Goal: Task Accomplishment & Management: Use online tool/utility

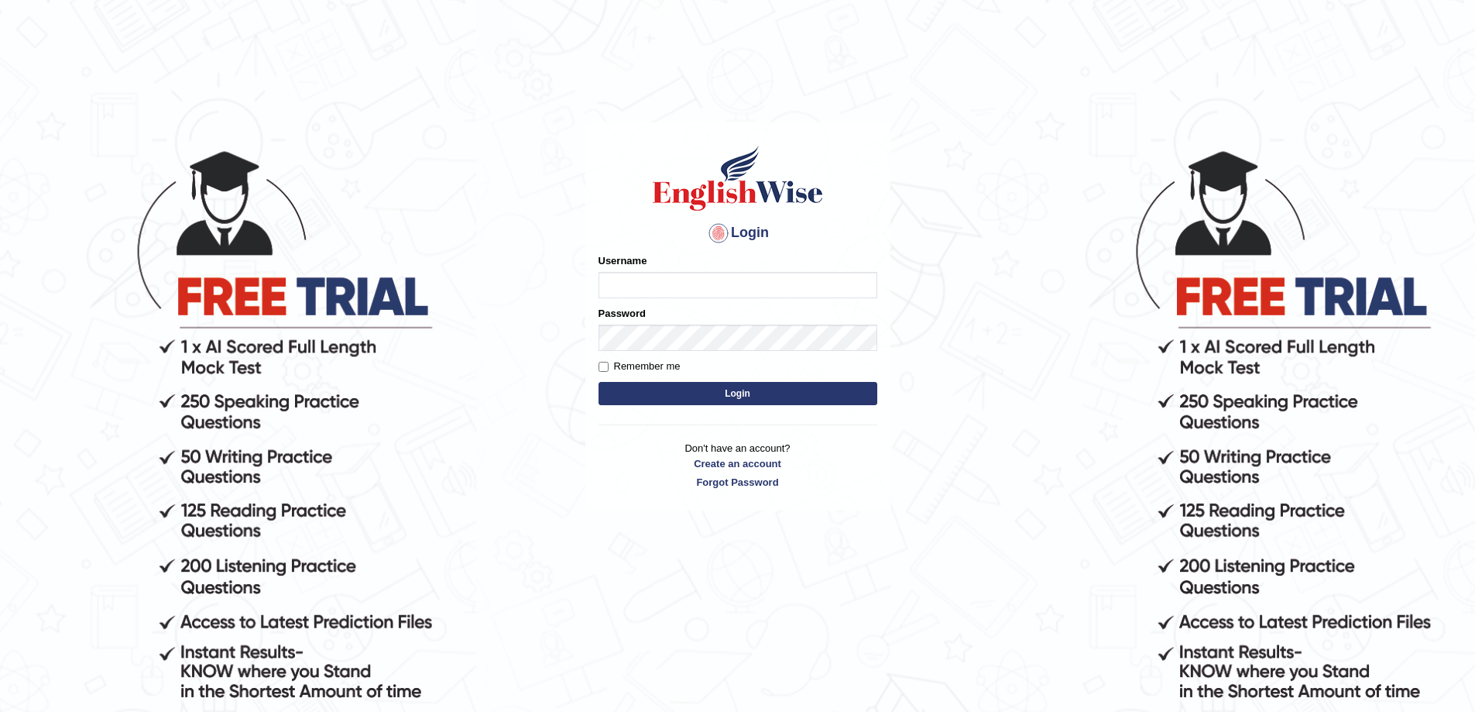
click at [623, 289] on input "Username" at bounding box center [738, 285] width 279 height 26
type input "0425200959"
click at [599, 382] on button "Login" at bounding box center [738, 393] width 279 height 23
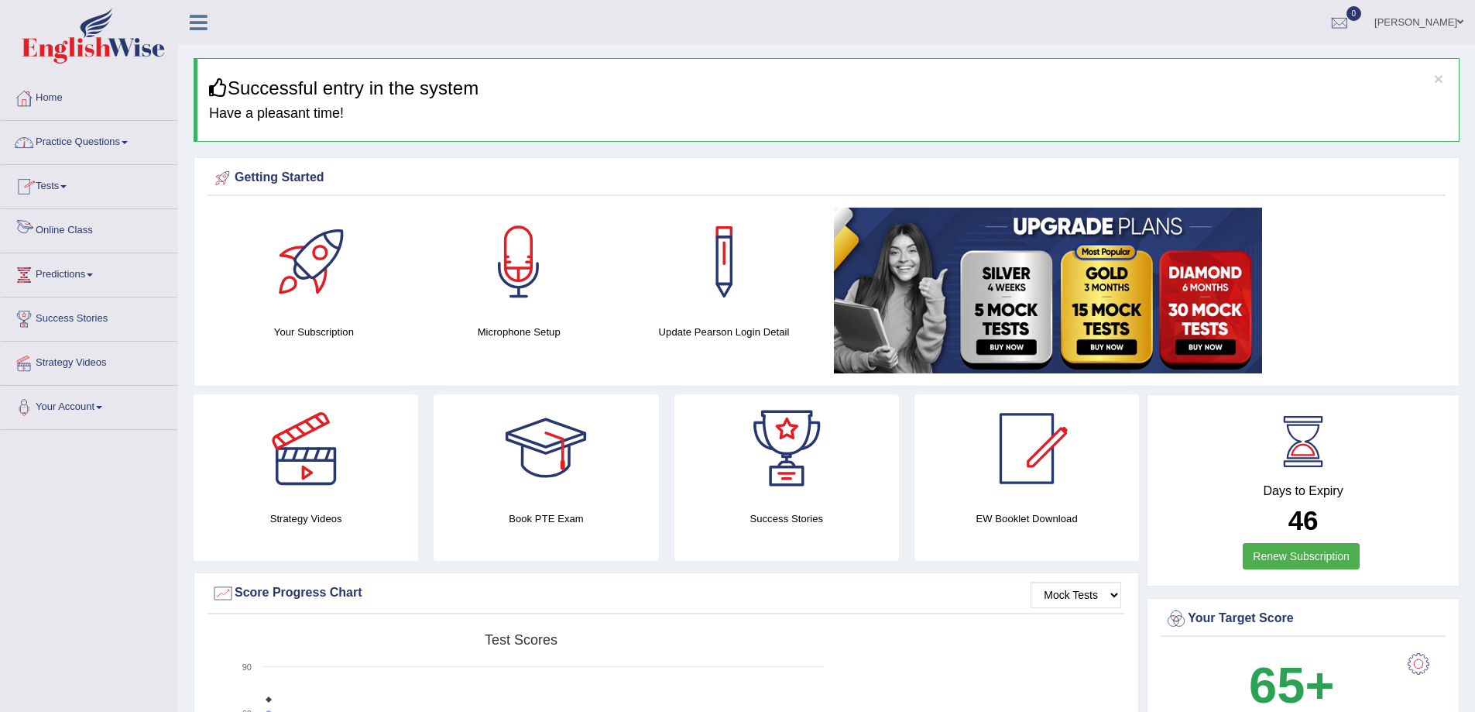
click at [68, 231] on link "Online Class" at bounding box center [89, 228] width 177 height 39
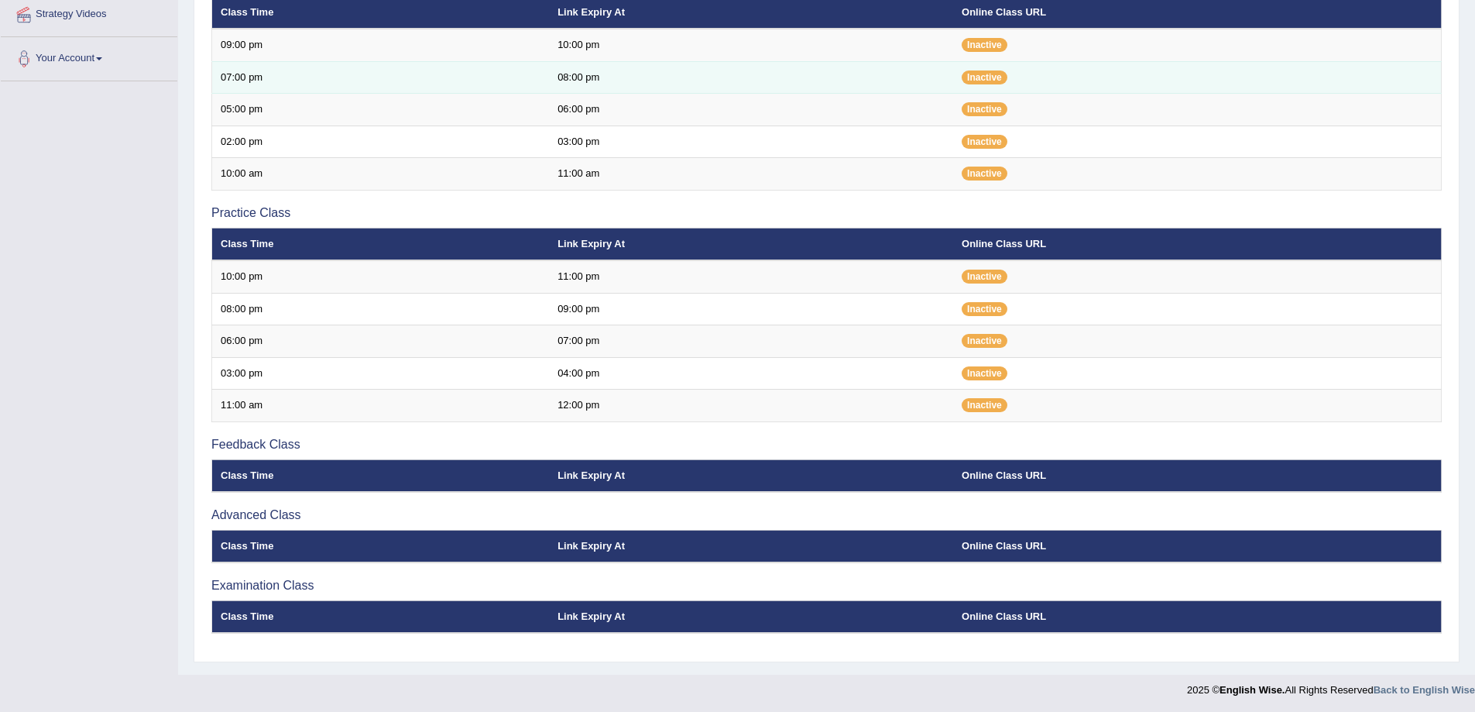
scroll to position [350, 0]
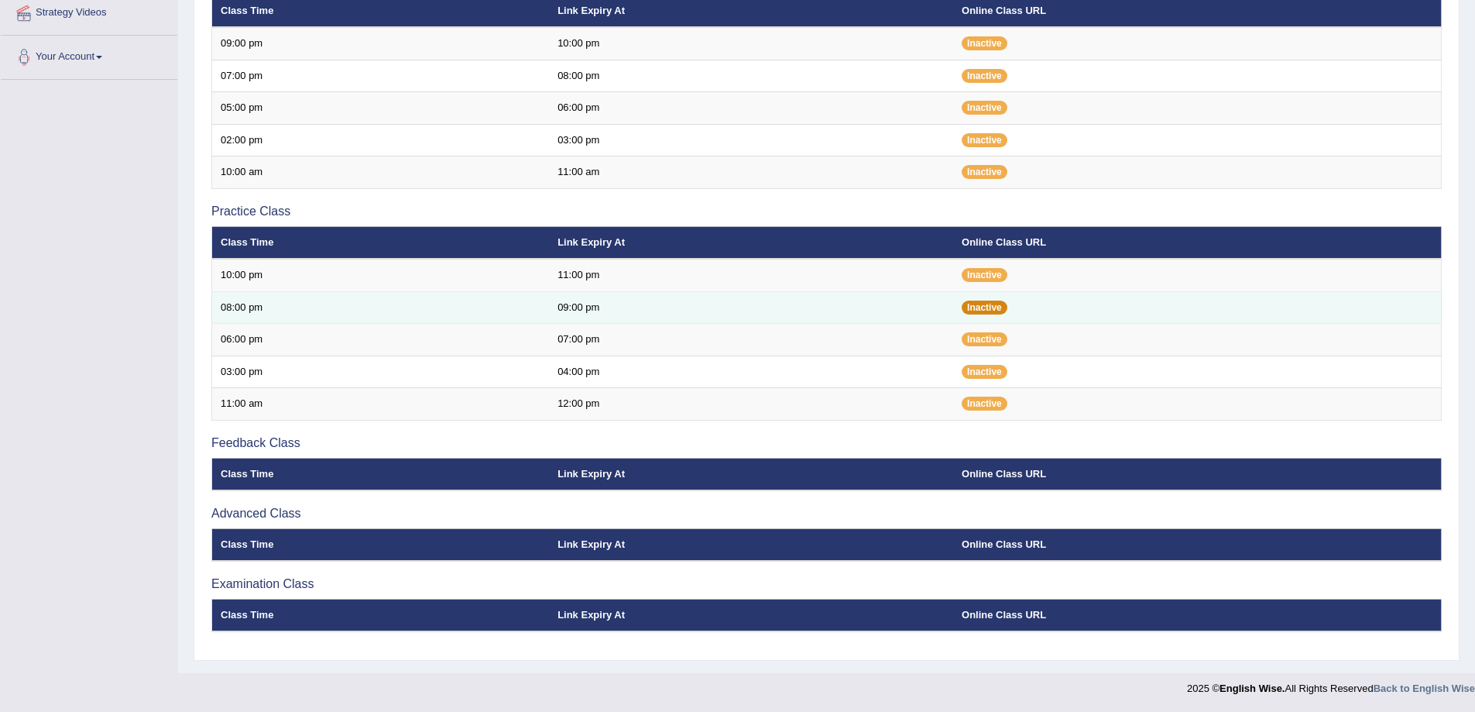
click at [979, 301] on span "Inactive" at bounding box center [985, 307] width 46 height 14
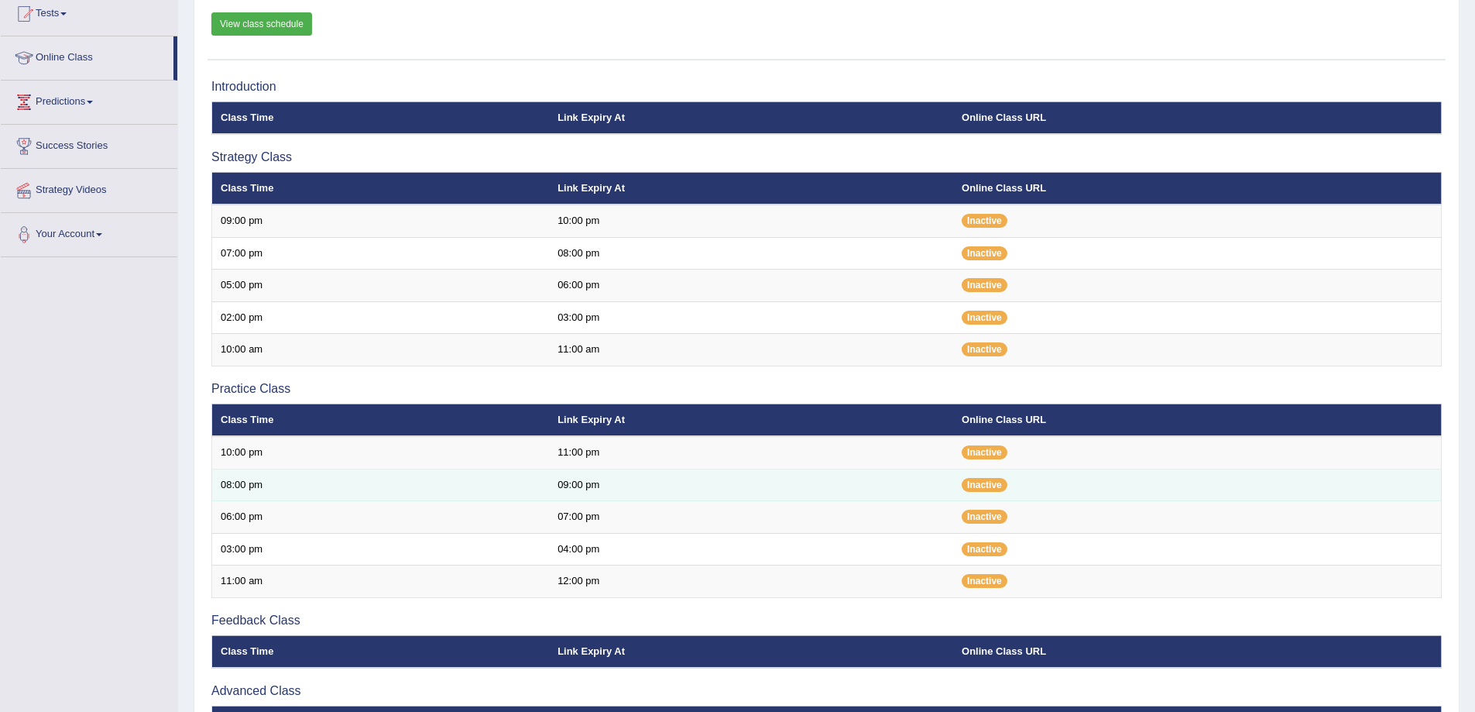
scroll to position [170, 0]
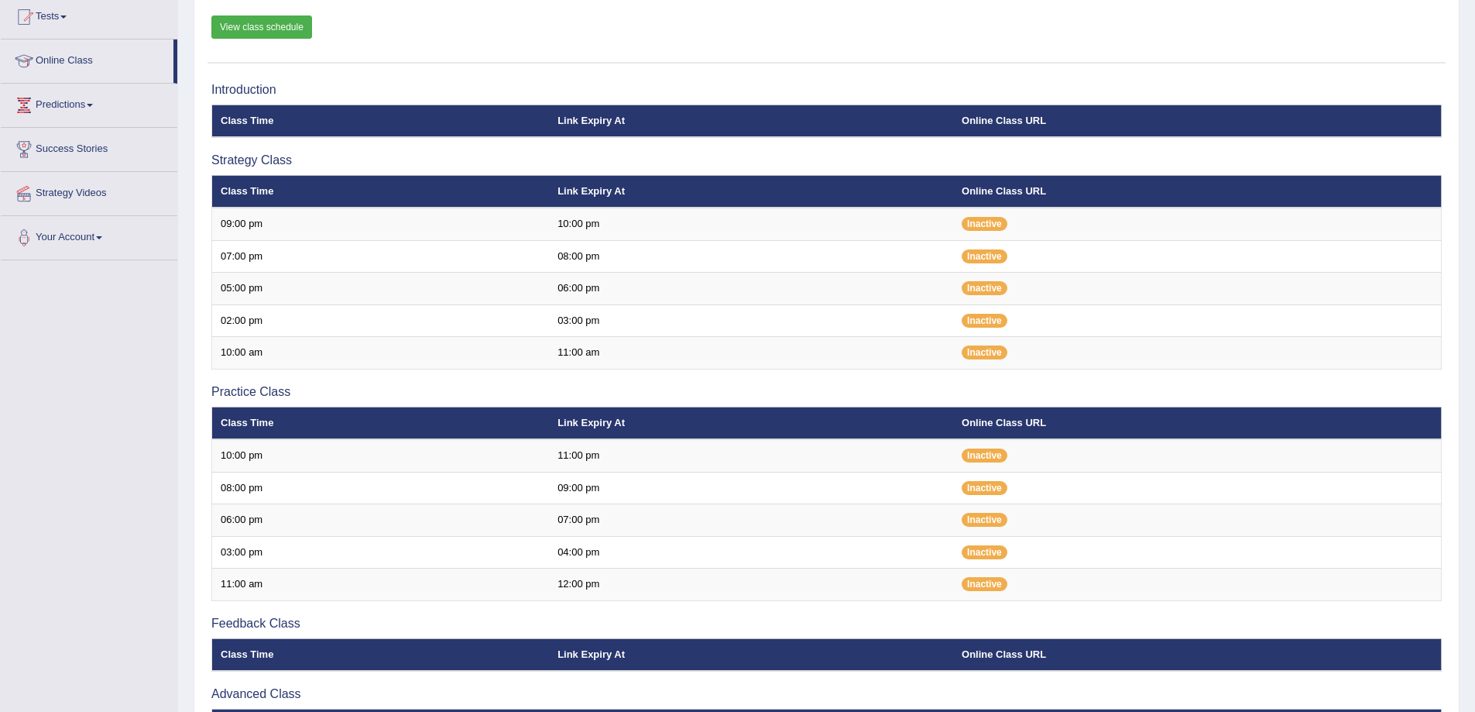
click at [284, 20] on link "View class schedule" at bounding box center [261, 26] width 101 height 23
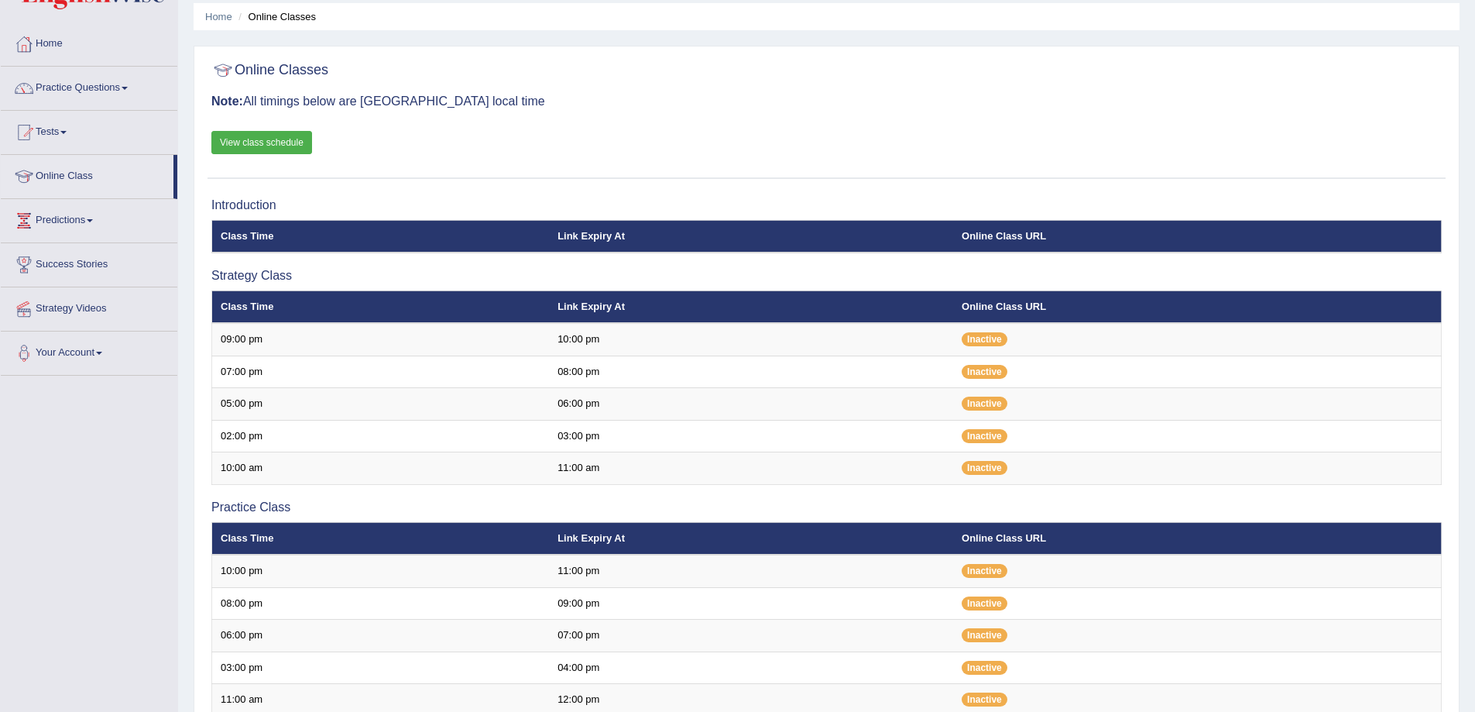
scroll to position [40, 0]
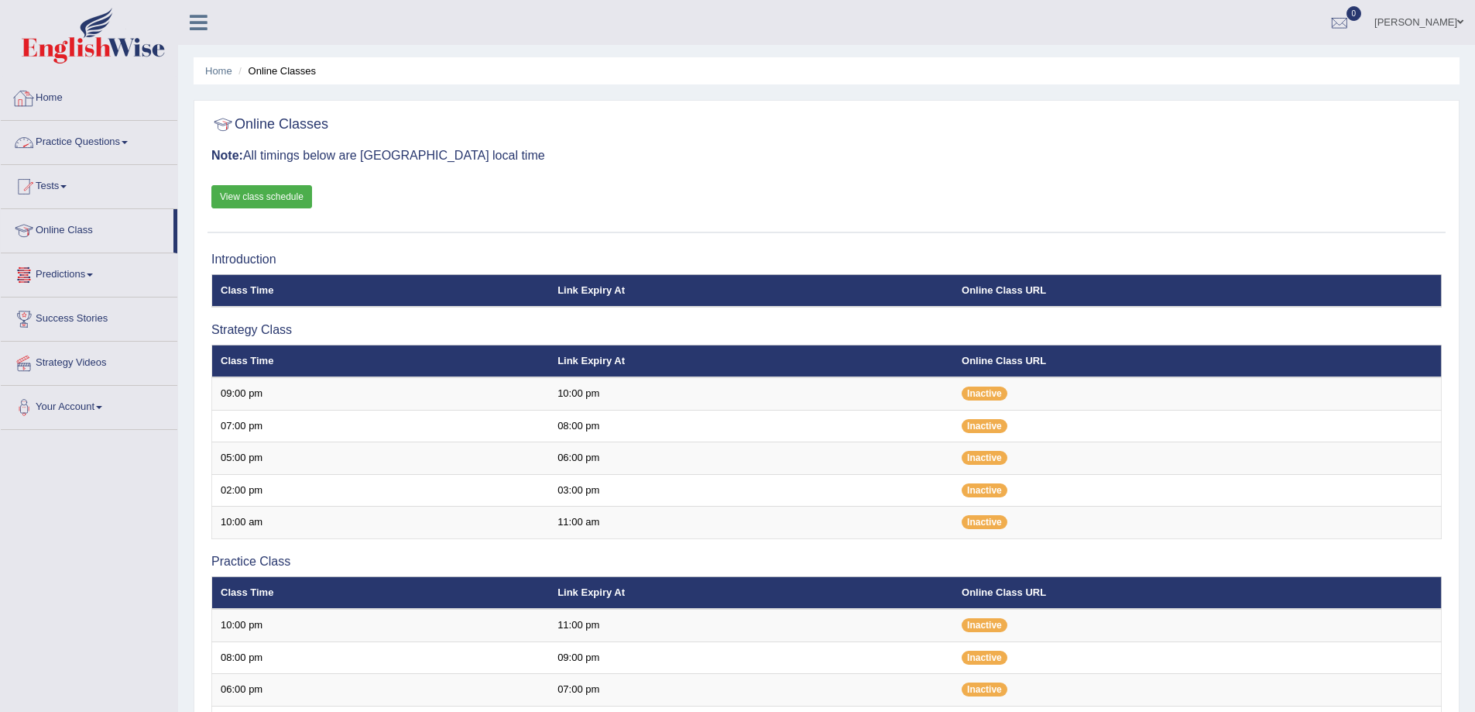
click at [102, 143] on link "Practice Questions" at bounding box center [89, 140] width 177 height 39
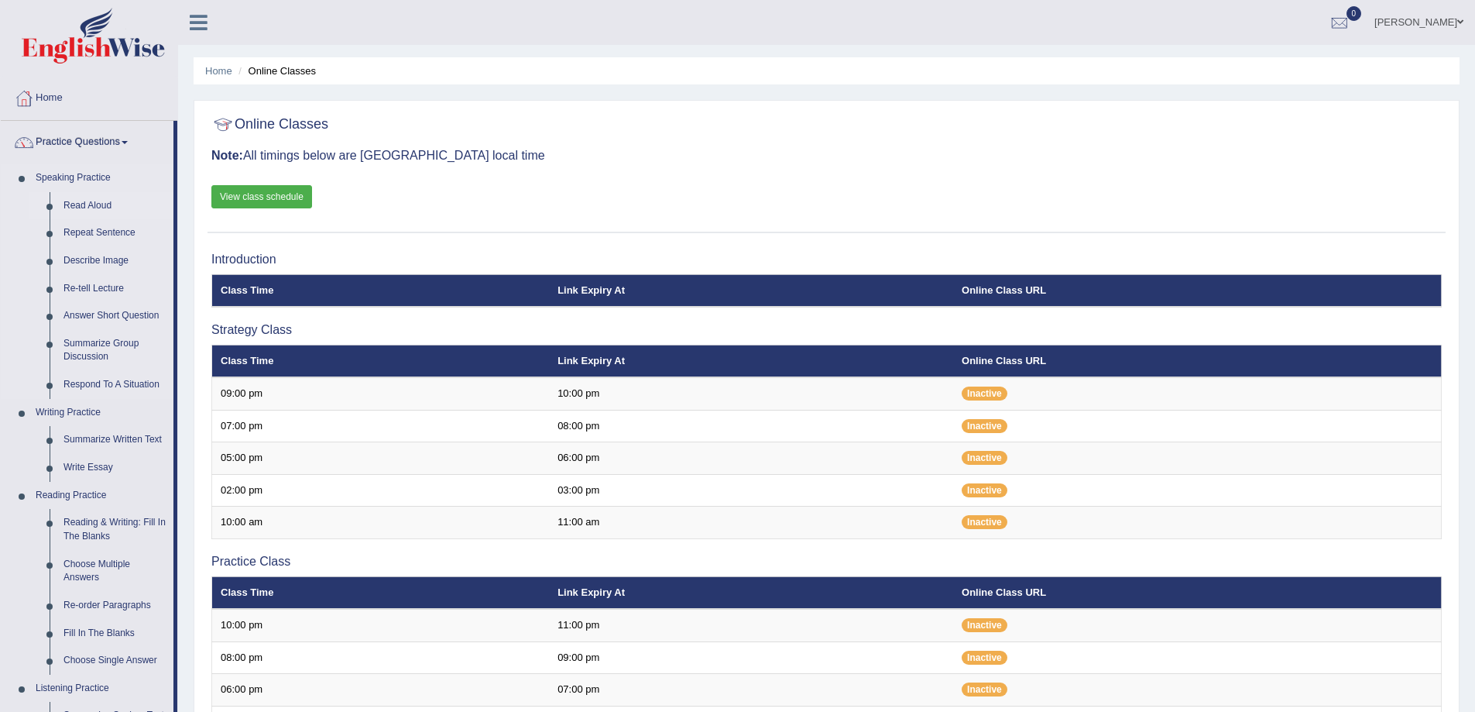
click at [96, 206] on link "Read Aloud" at bounding box center [115, 206] width 117 height 28
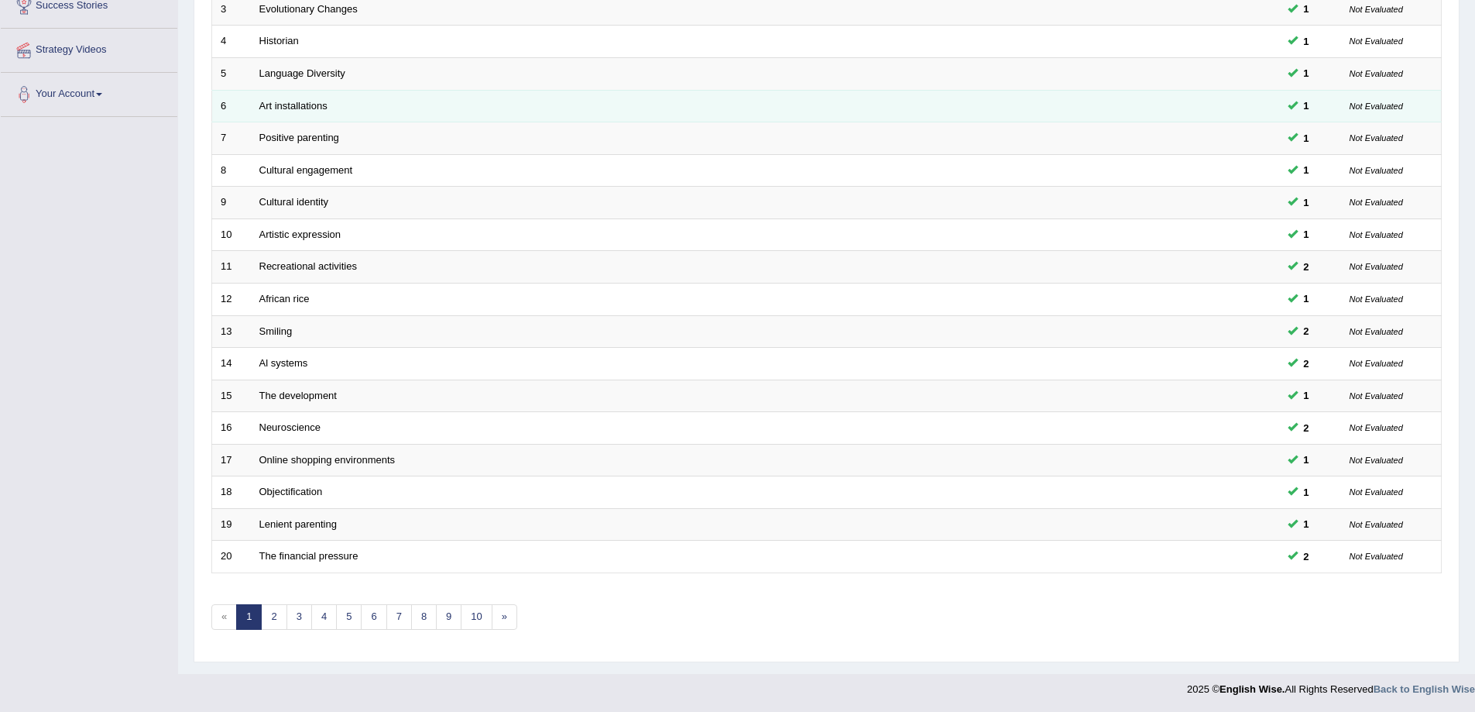
scroll to position [314, 0]
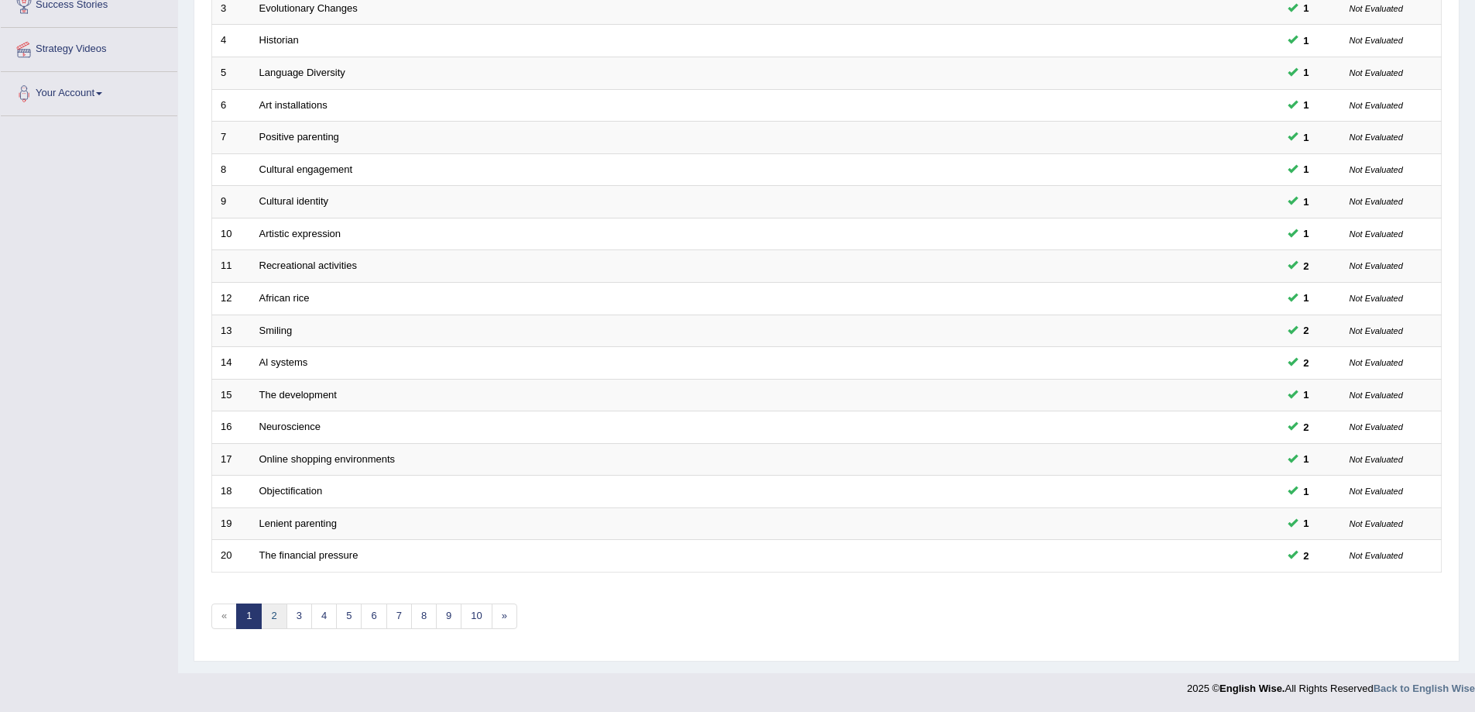
click at [267, 613] on link "2" at bounding box center [274, 616] width 26 height 26
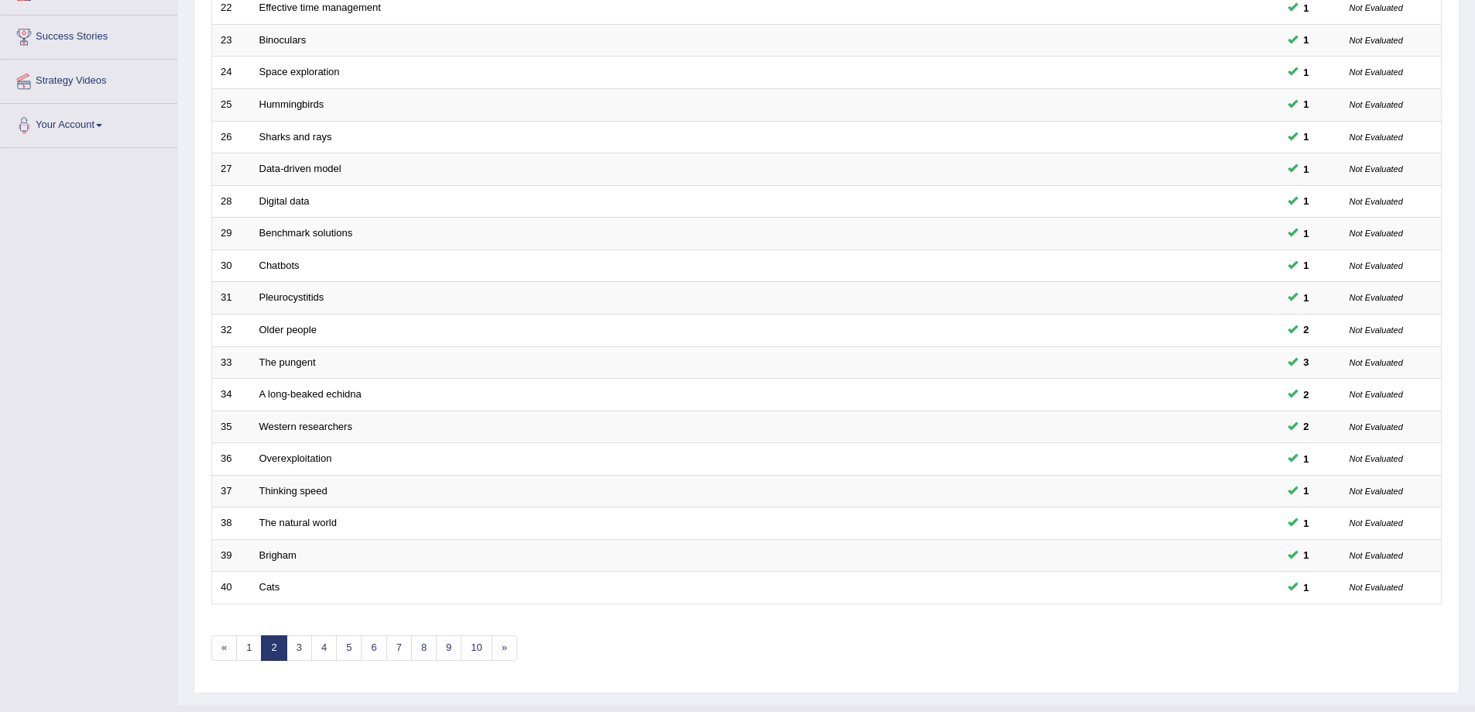
scroll to position [284, 0]
click at [295, 644] on link "3" at bounding box center [300, 646] width 26 height 26
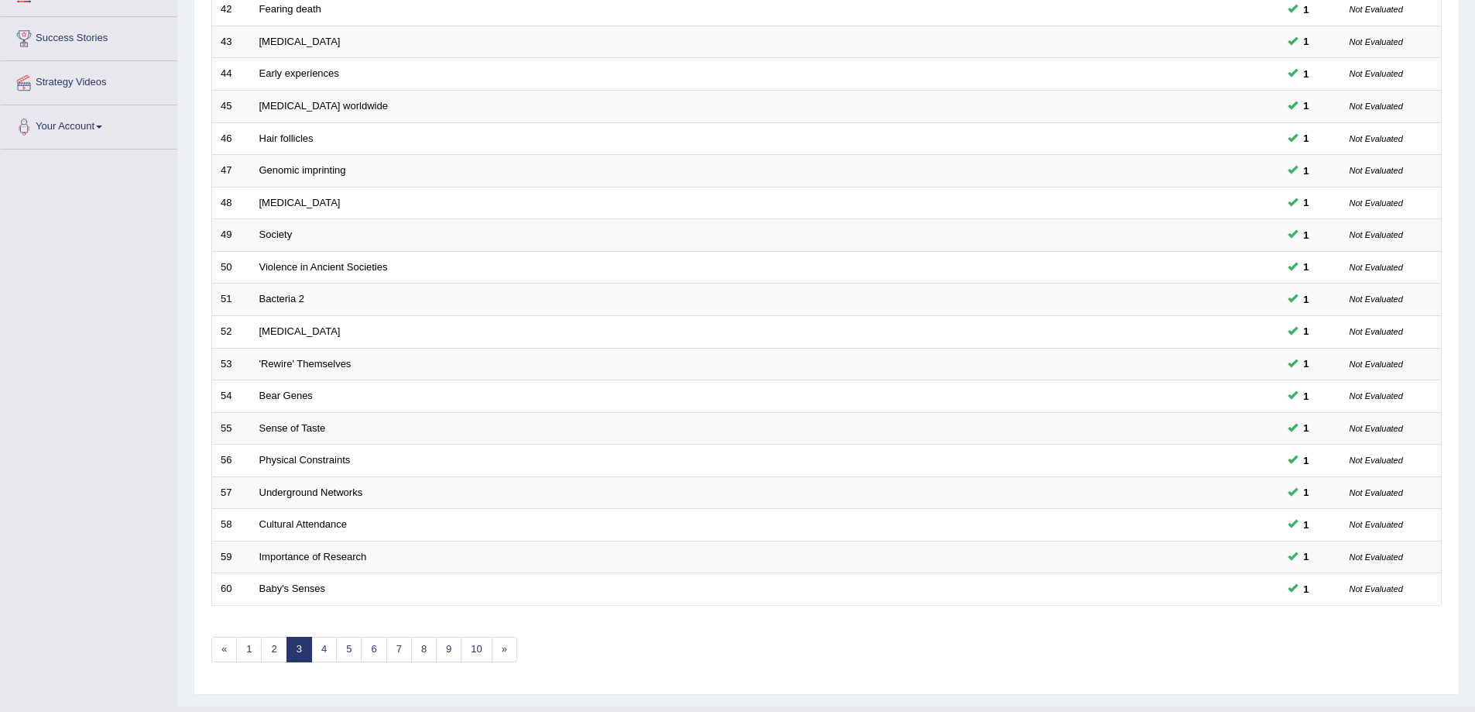
scroll to position [284, 0]
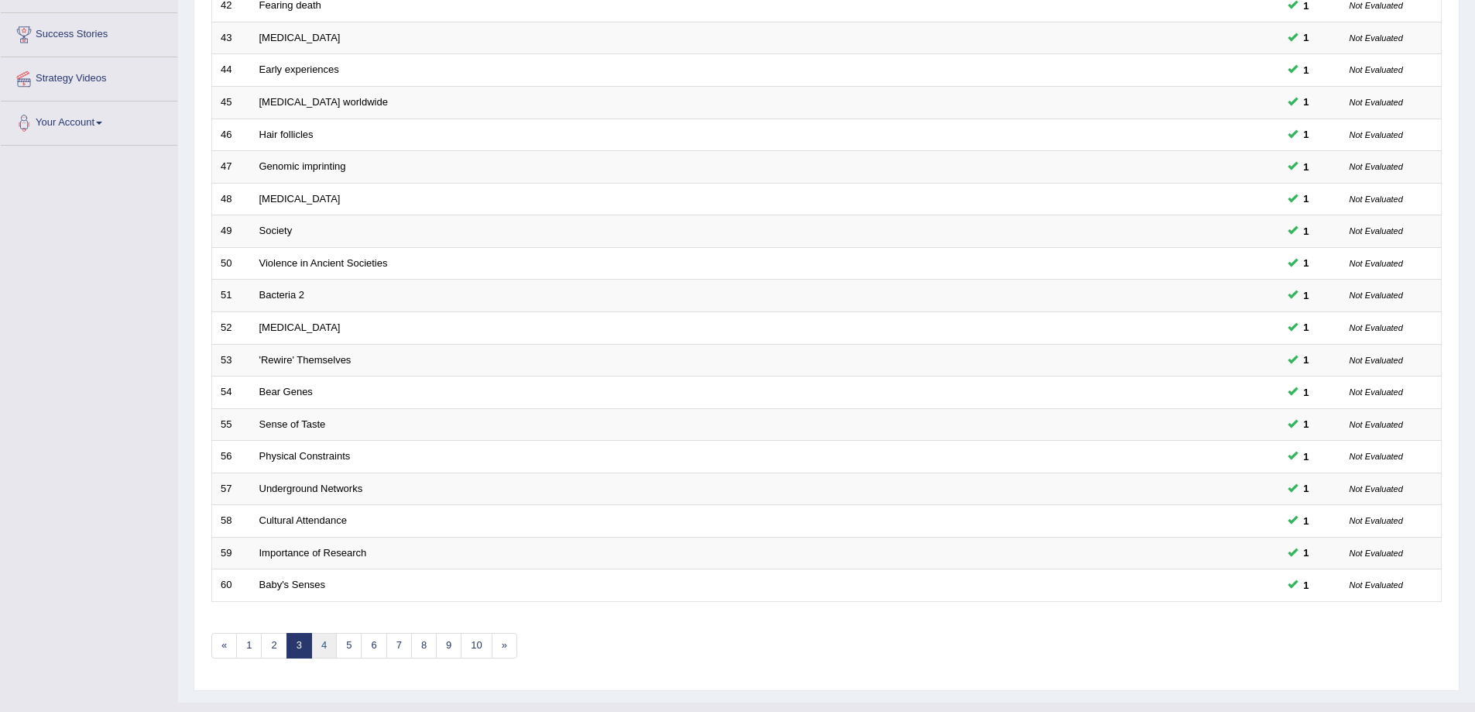
click at [324, 644] on link "4" at bounding box center [324, 646] width 26 height 26
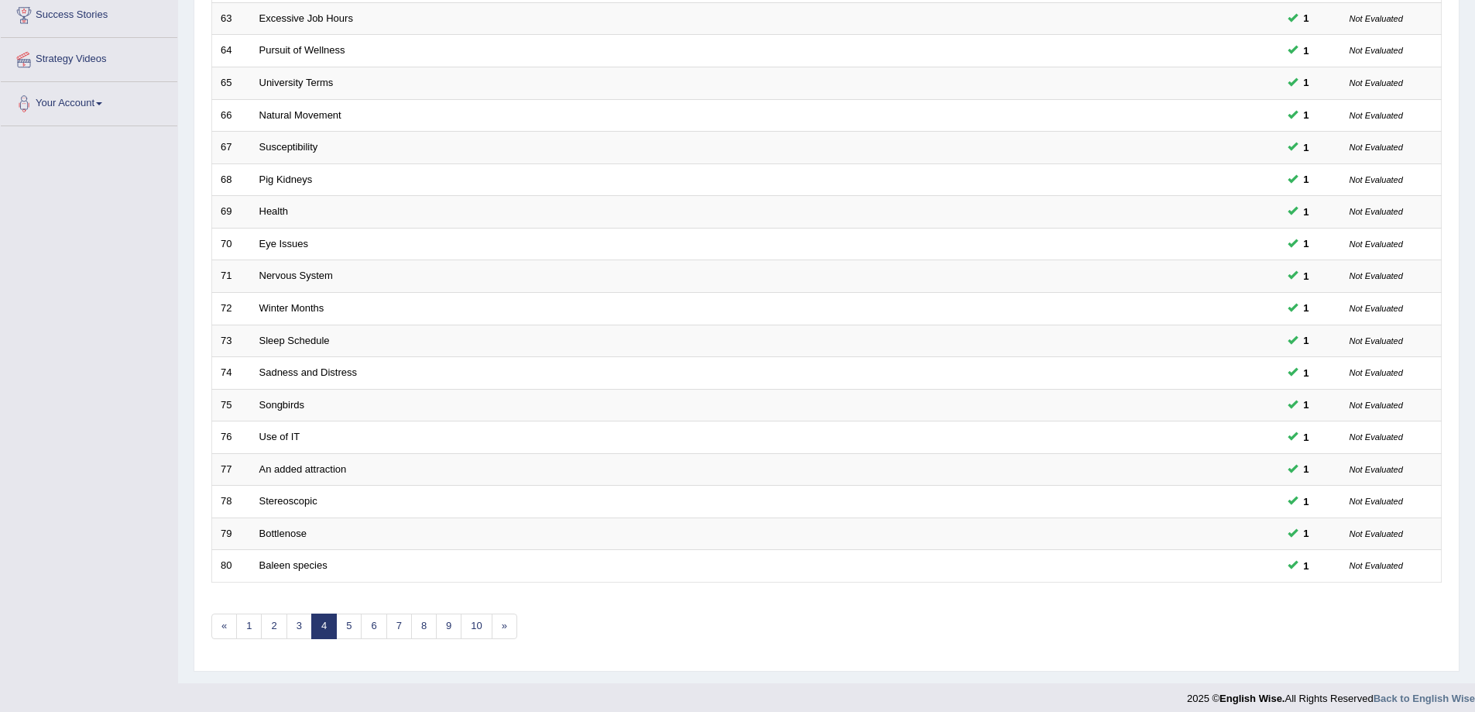
scroll to position [314, 0]
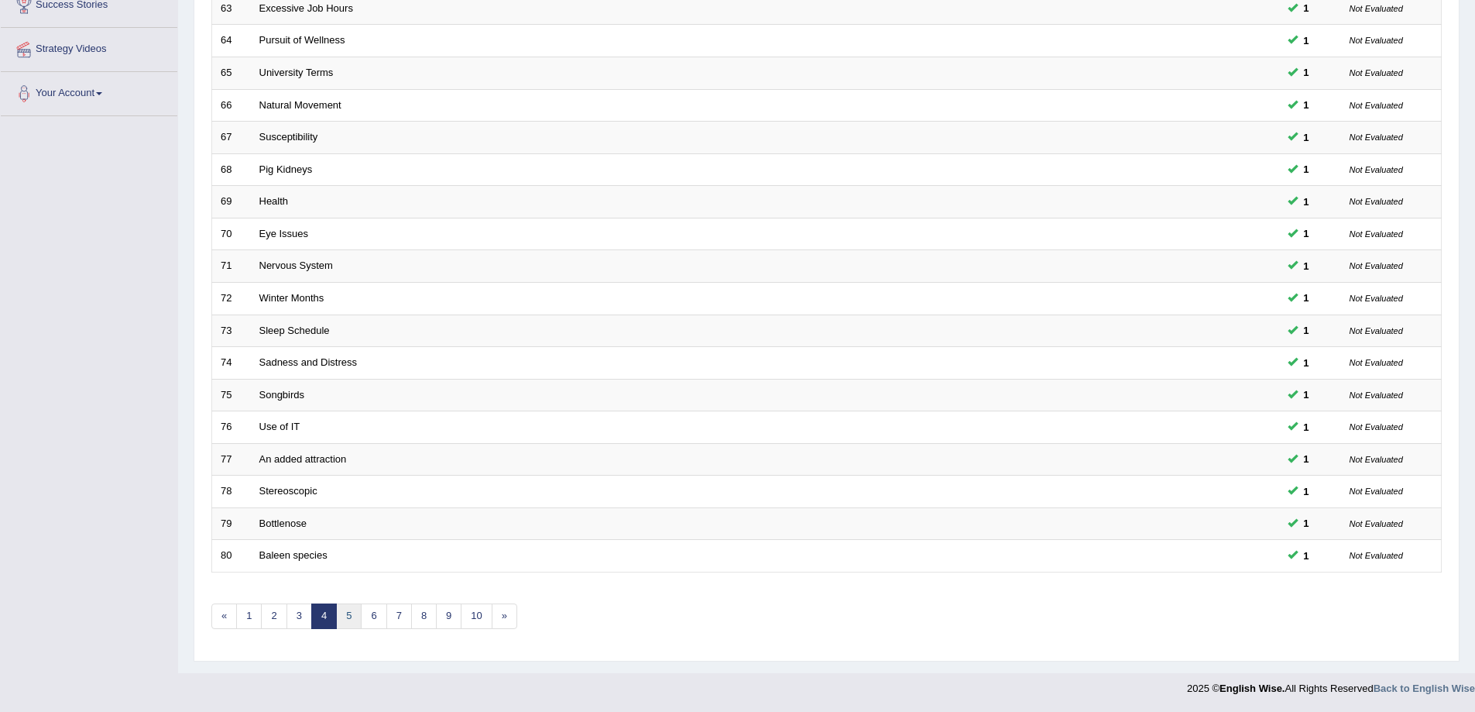
click at [348, 623] on link "5" at bounding box center [349, 616] width 26 height 26
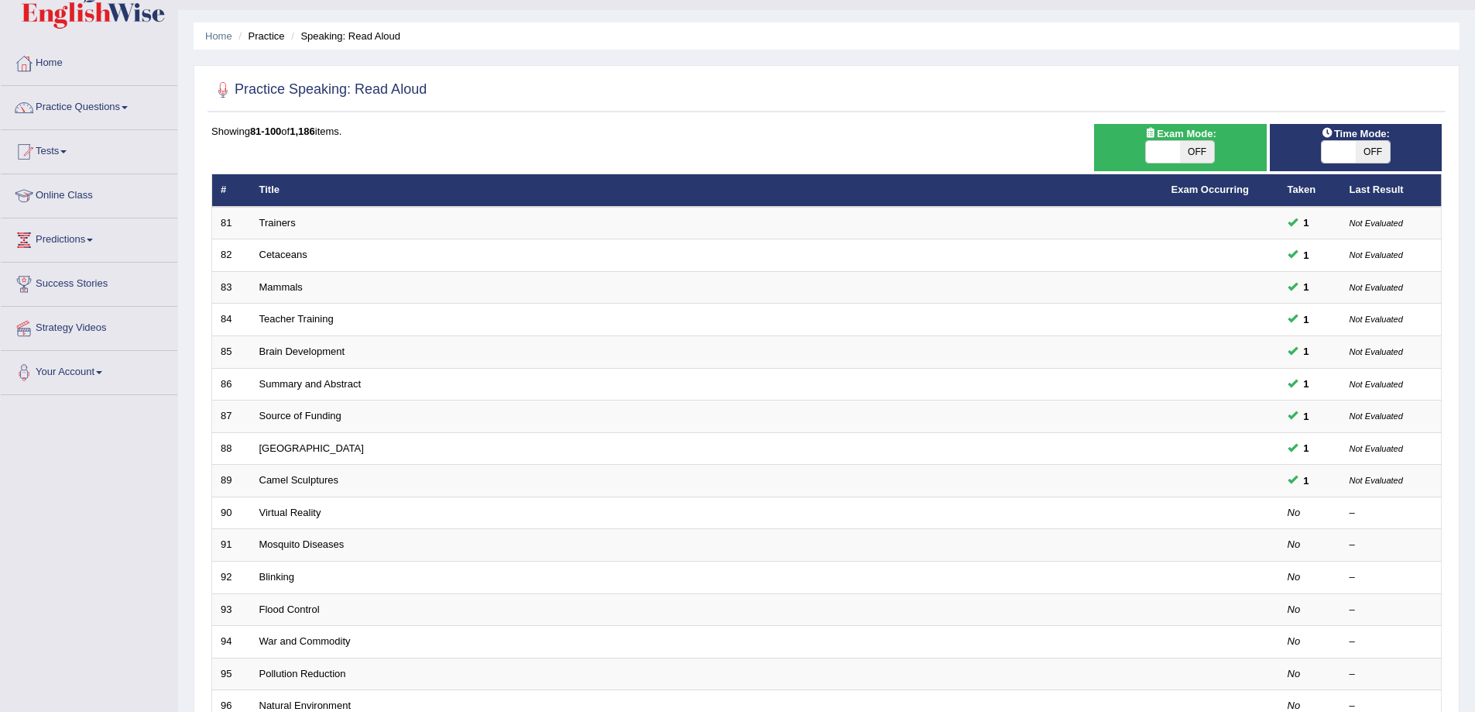
scroll to position [129, 0]
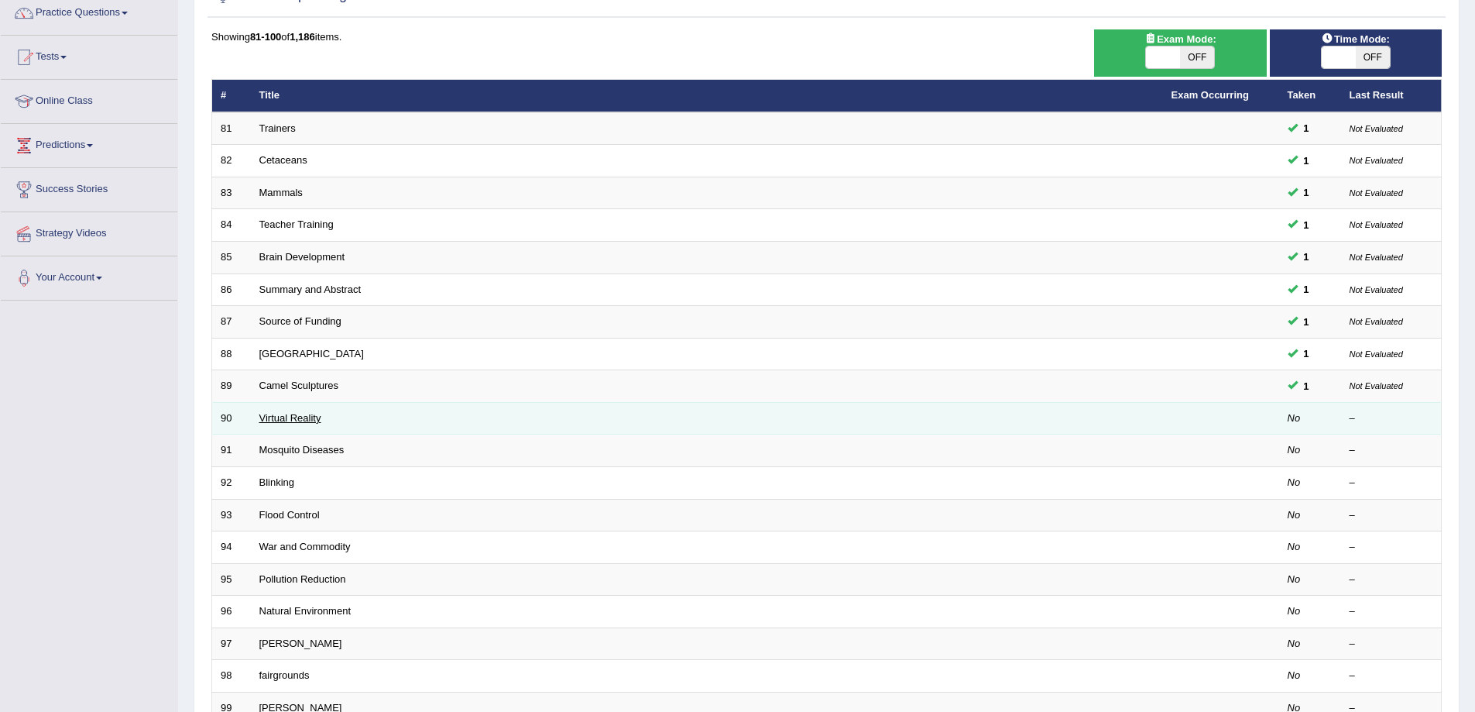
click at [317, 414] on link "Virtual Reality" at bounding box center [290, 418] width 62 height 12
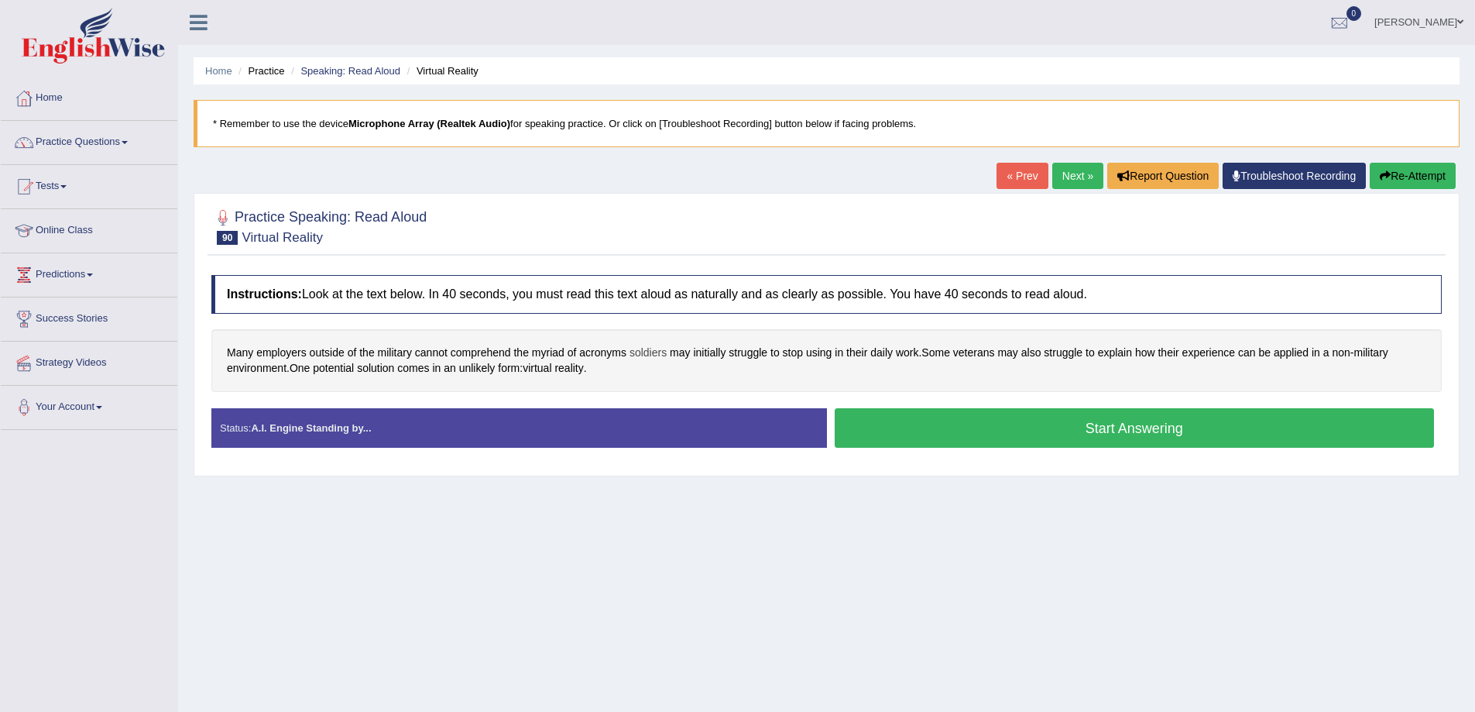
click at [654, 355] on span "soldiers" at bounding box center [648, 353] width 37 height 16
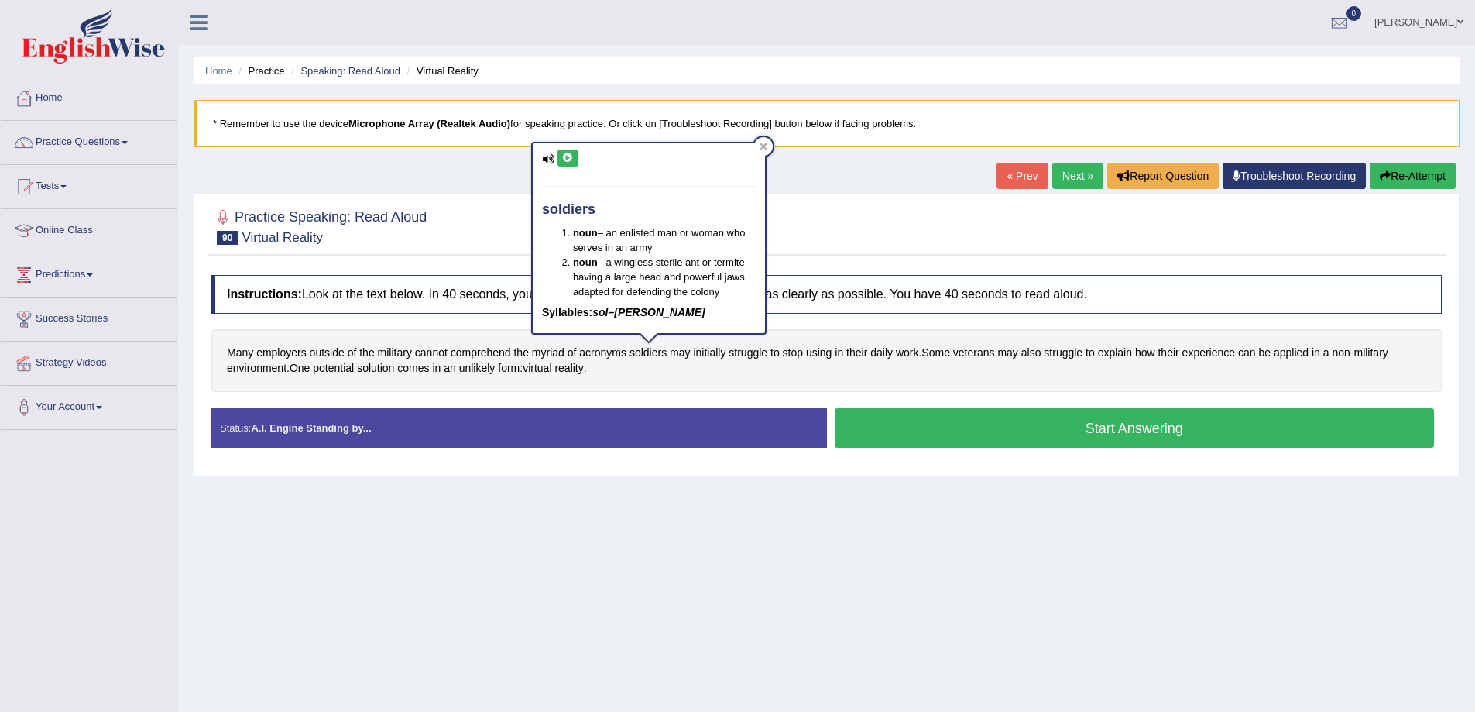
click at [567, 158] on icon at bounding box center [568, 157] width 12 height 9
click at [614, 609] on div "Home Practice Speaking: Read Aloud Virtual Reality * Remember to use the device…" at bounding box center [826, 387] width 1297 height 774
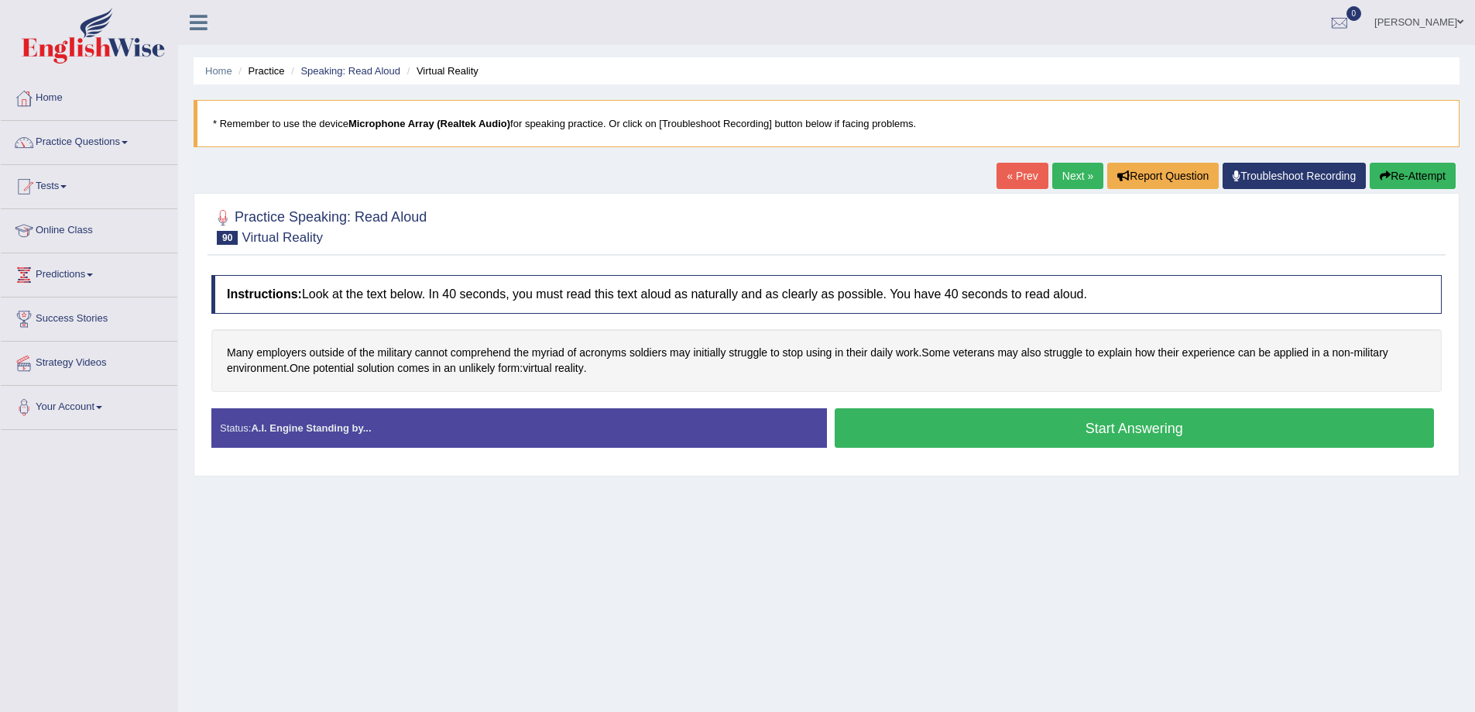
click at [1063, 438] on button "Start Answering" at bounding box center [1135, 427] width 600 height 39
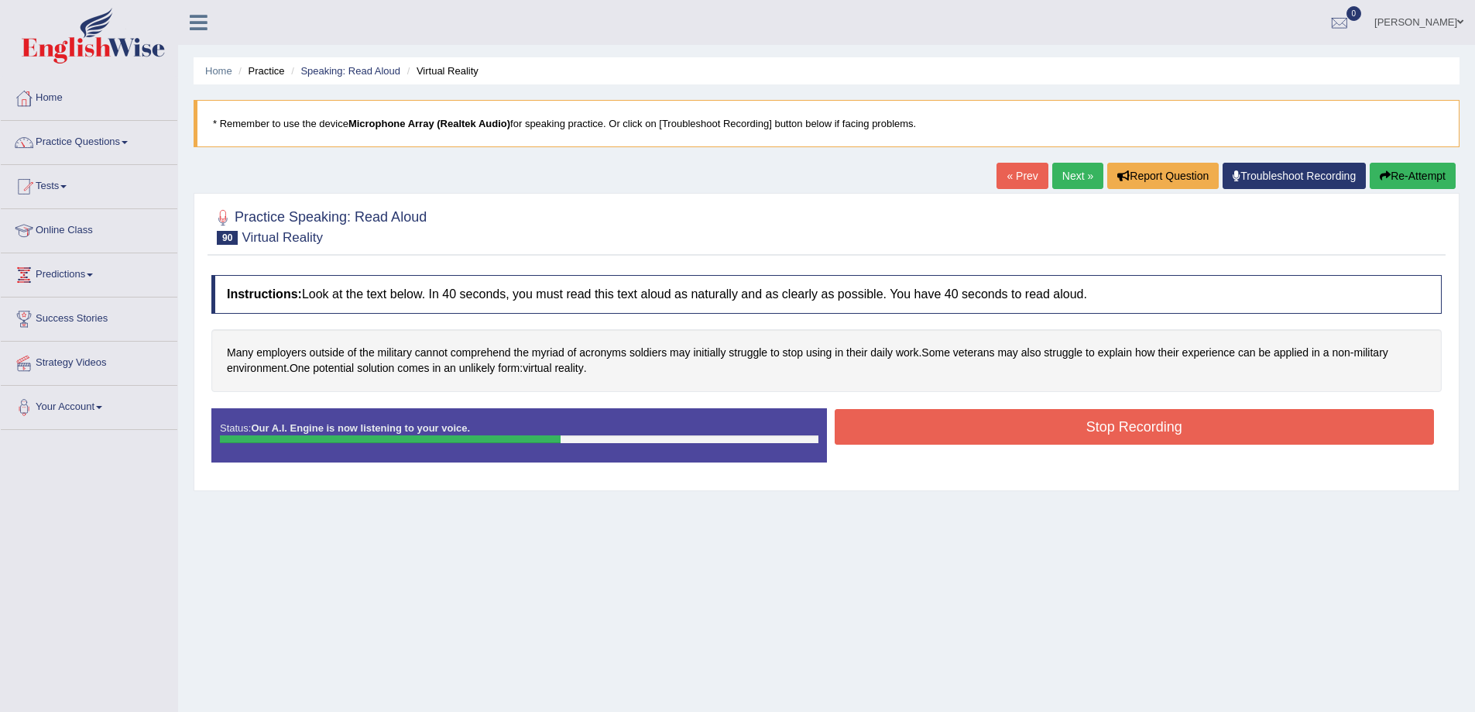
click at [1100, 418] on button "Stop Recording" at bounding box center [1135, 427] width 600 height 36
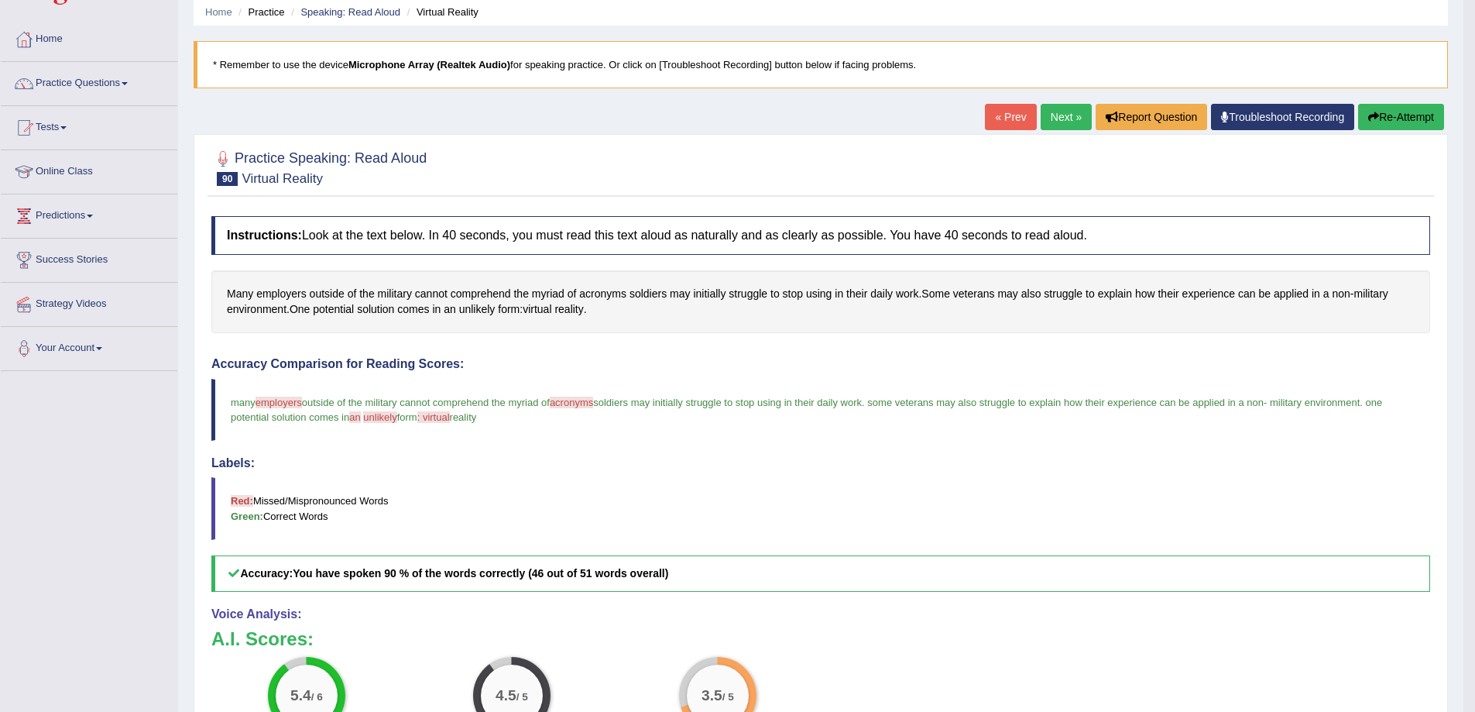
scroll to position [26, 0]
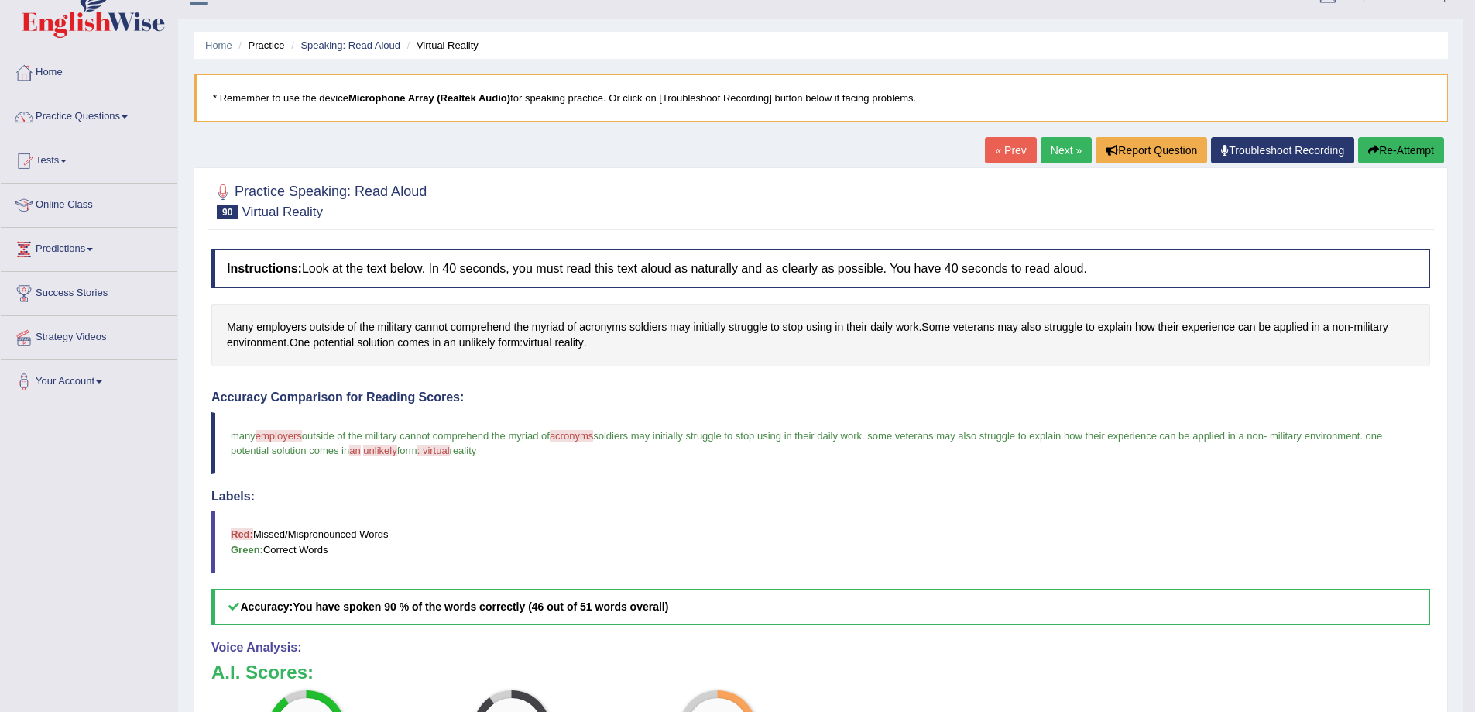
click at [1060, 153] on link "Next »" at bounding box center [1066, 150] width 51 height 26
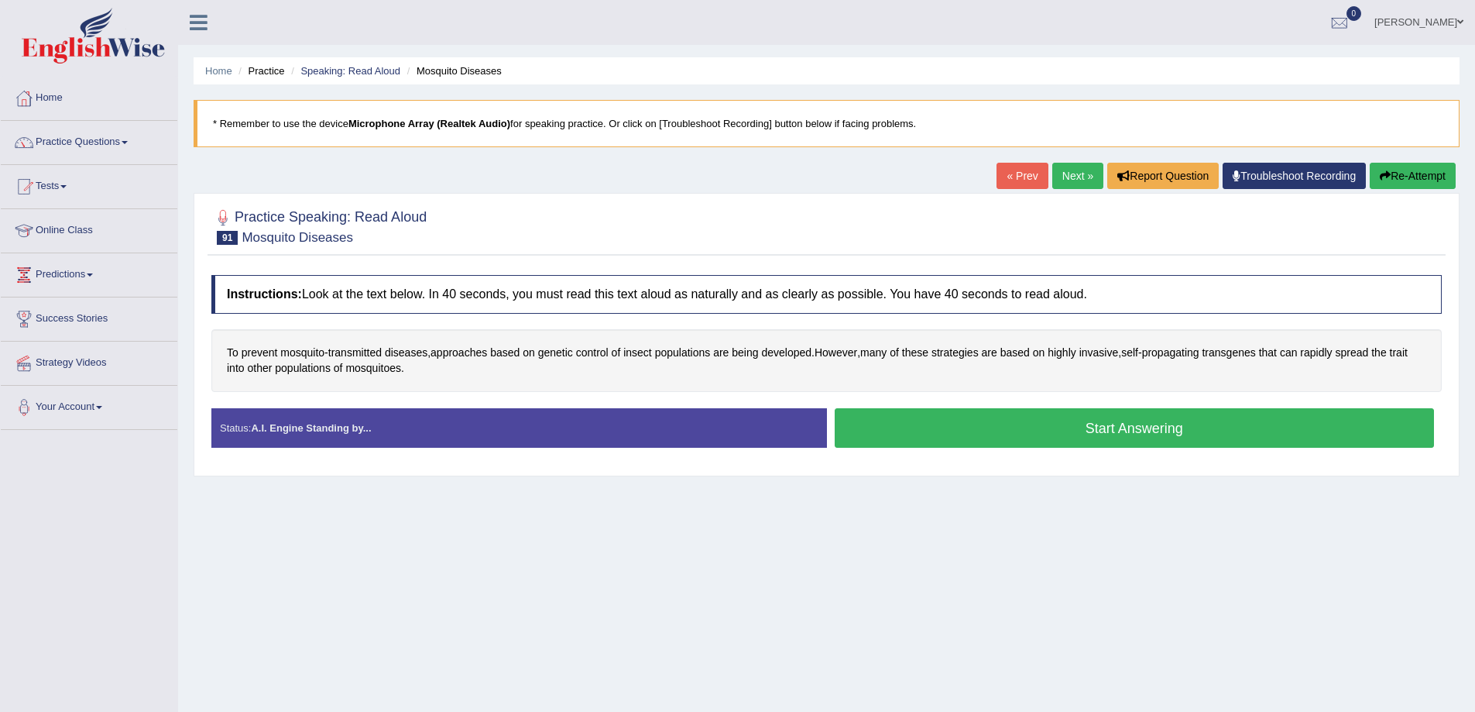
click at [1099, 426] on button "Start Answering" at bounding box center [1135, 427] width 600 height 39
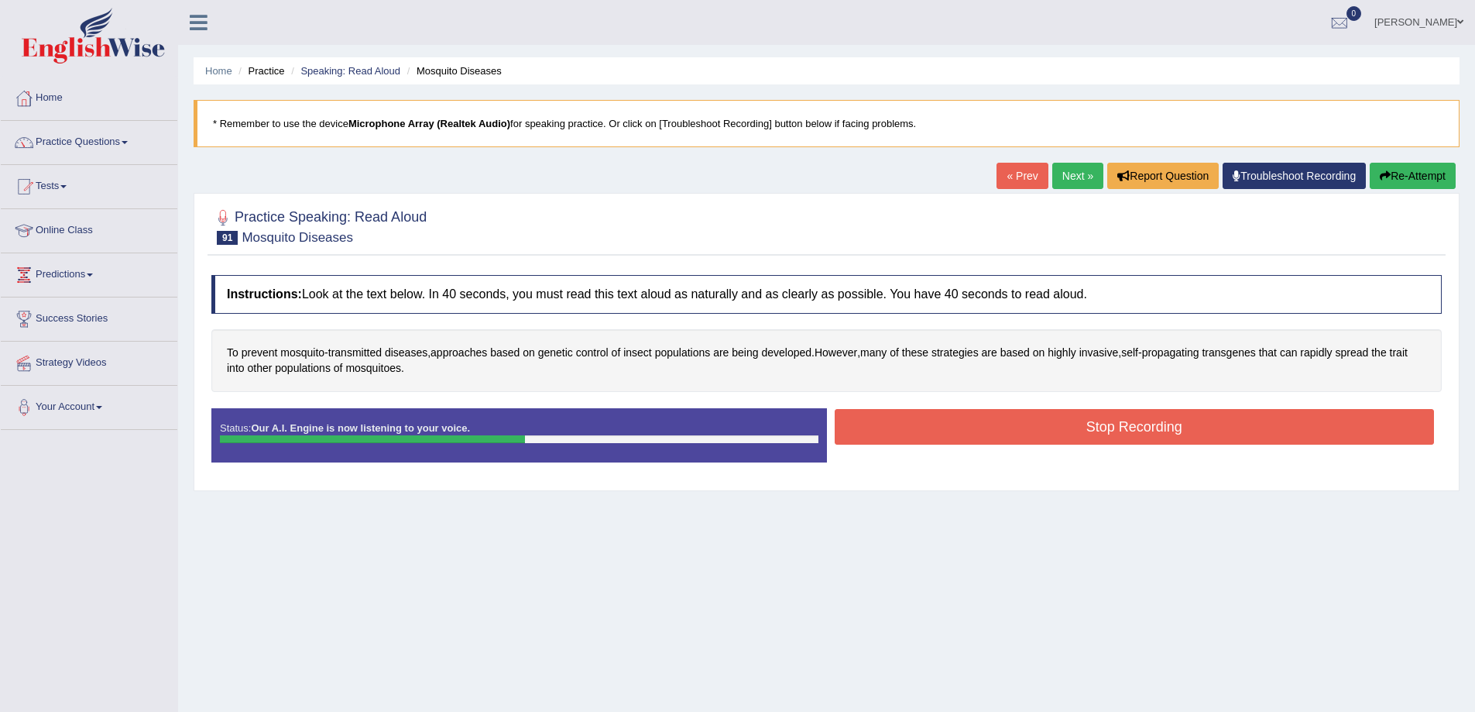
click at [1056, 426] on button "Stop Recording" at bounding box center [1135, 427] width 600 height 36
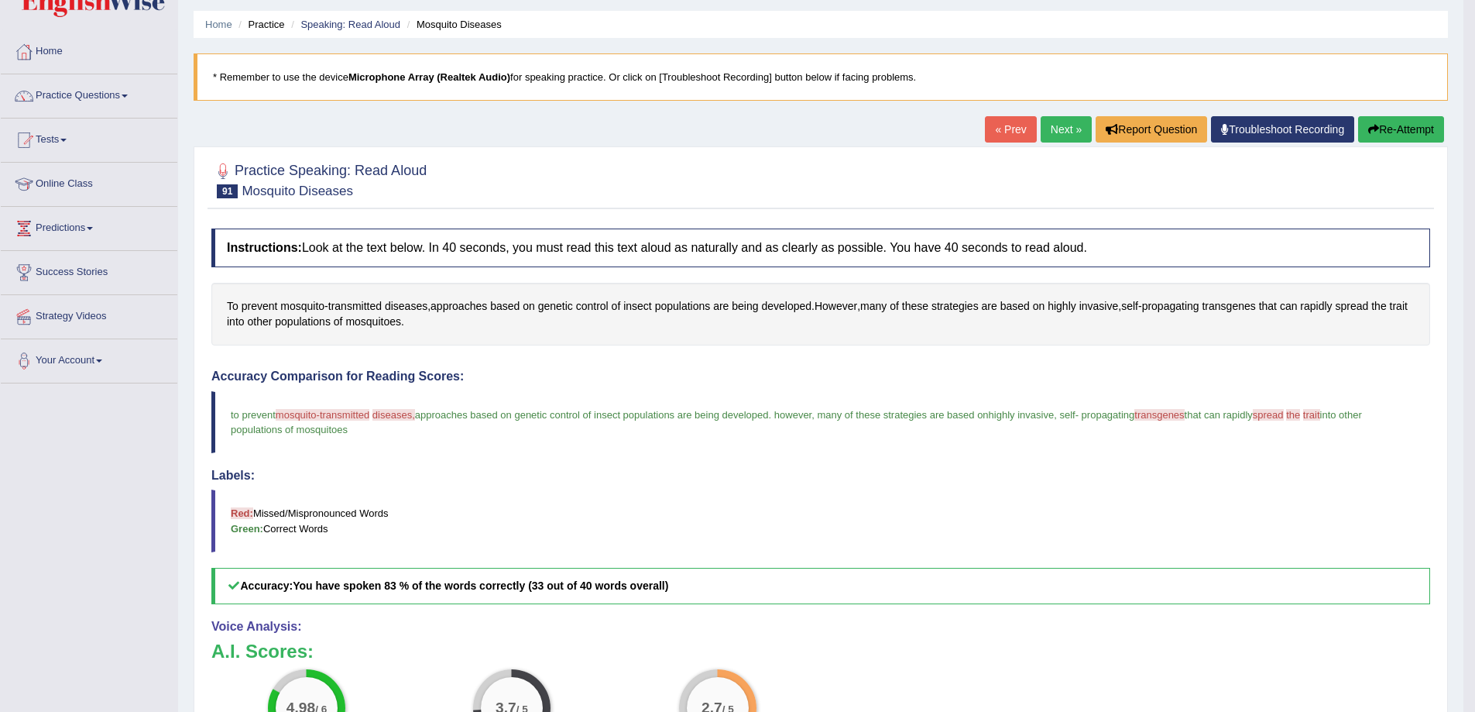
scroll to position [26, 0]
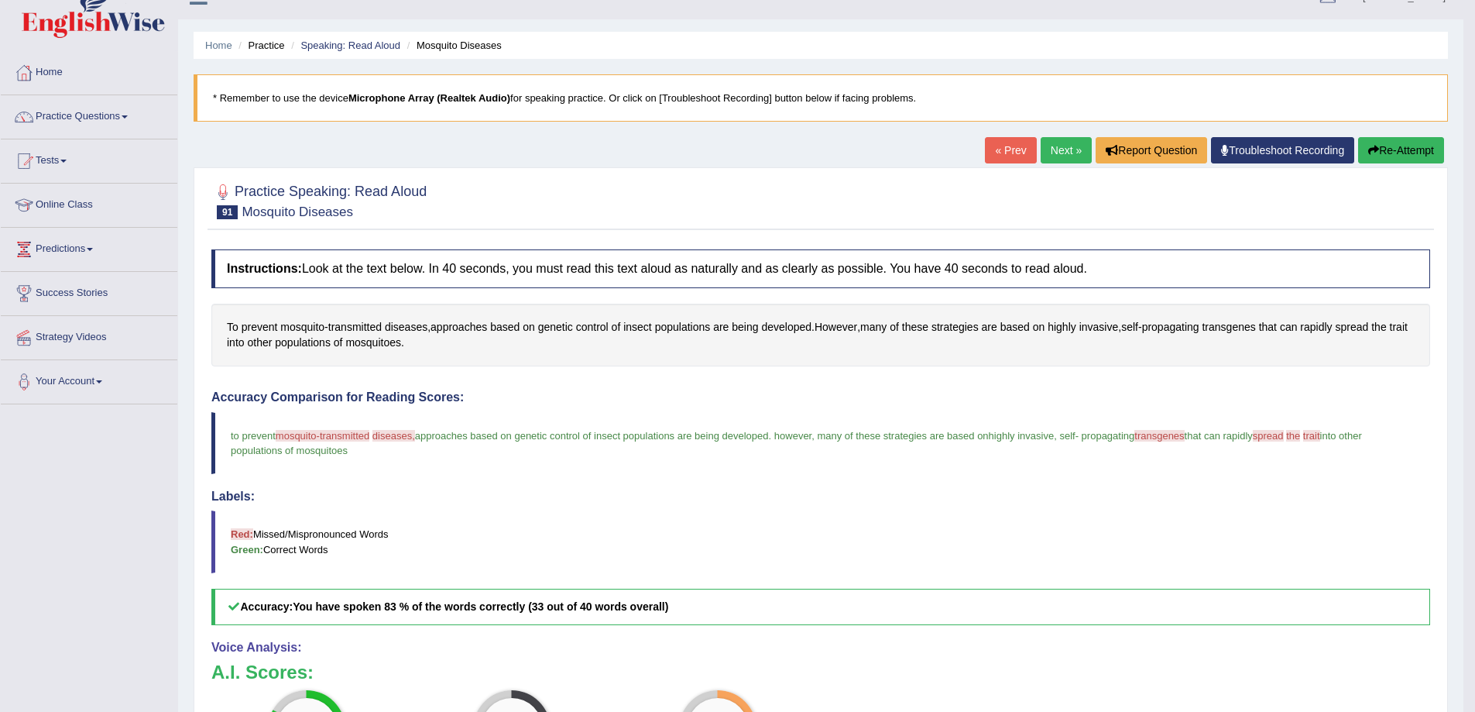
click at [1055, 149] on link "Next »" at bounding box center [1066, 150] width 51 height 26
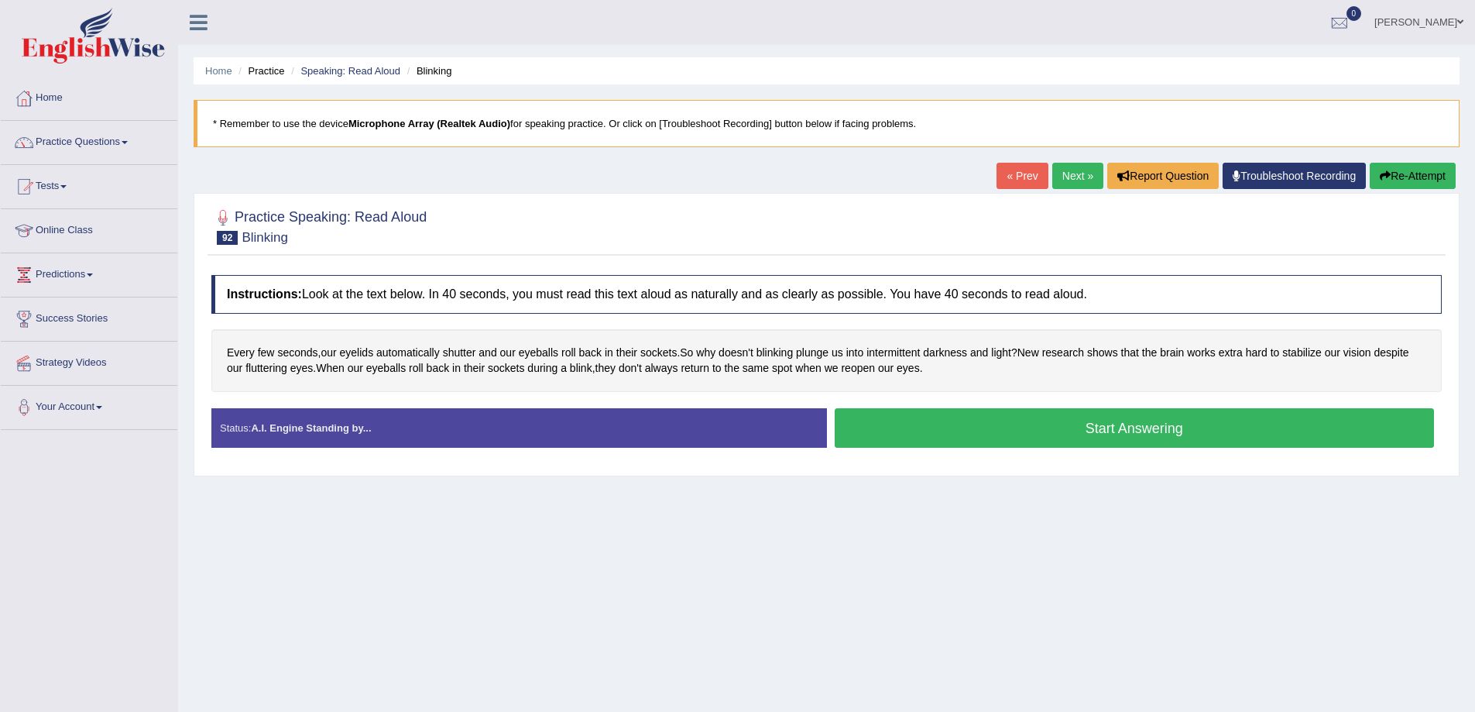
click at [1008, 421] on button "Start Answering" at bounding box center [1135, 427] width 600 height 39
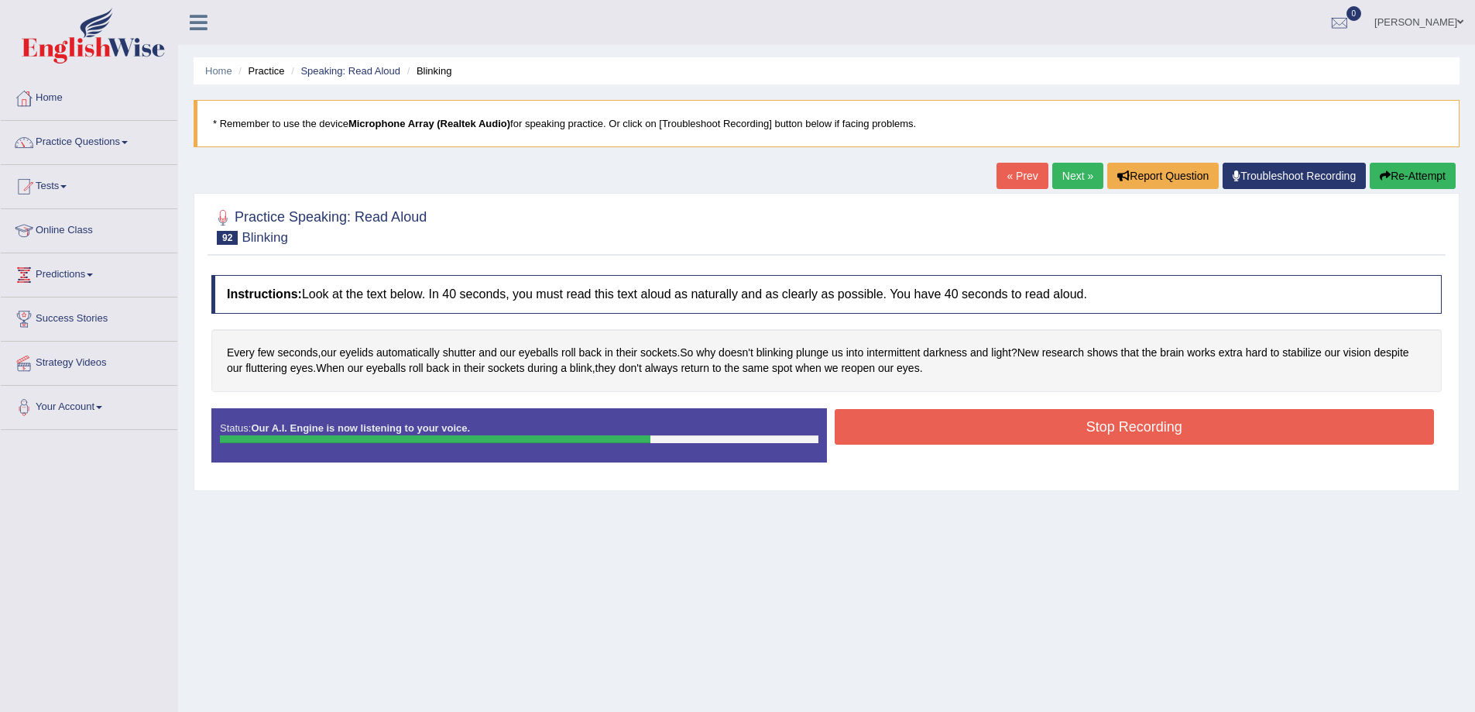
click at [1104, 422] on button "Stop Recording" at bounding box center [1135, 427] width 600 height 36
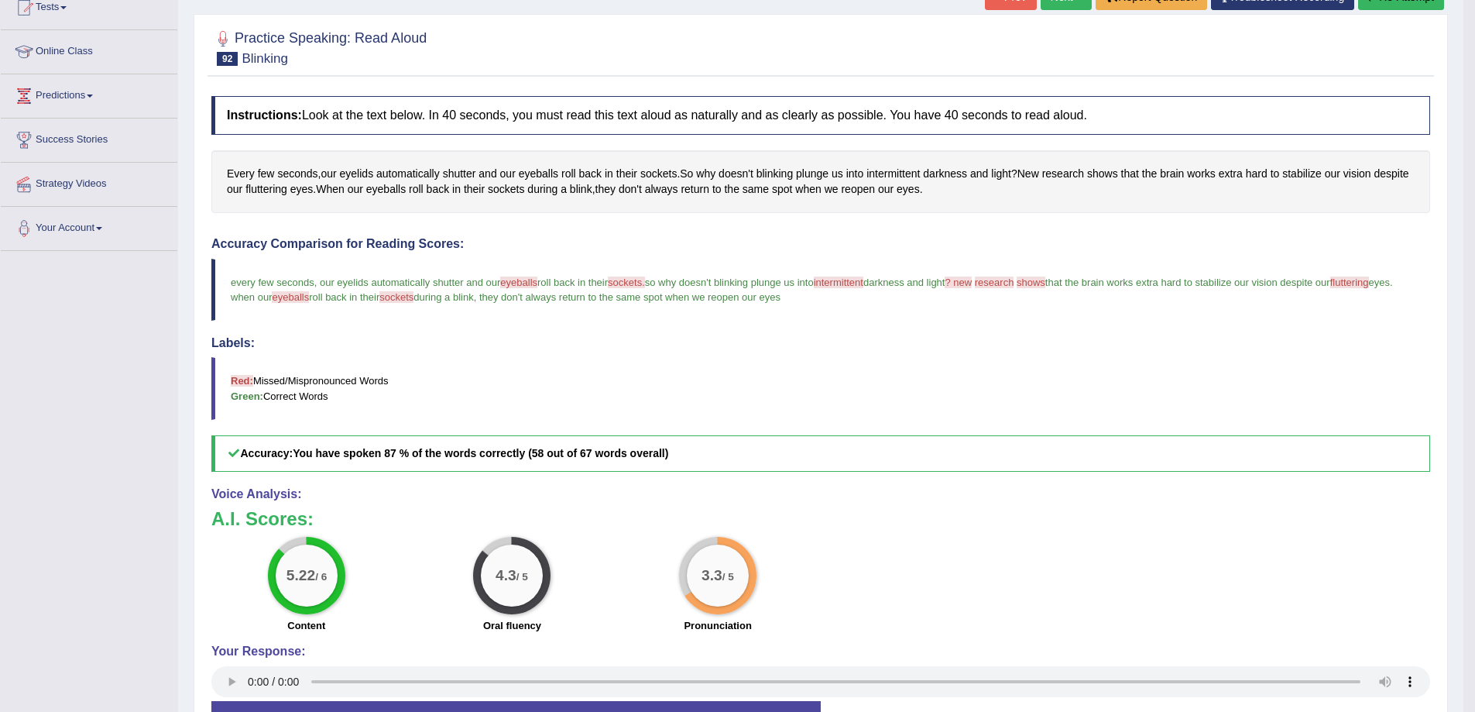
scroll to position [180, 0]
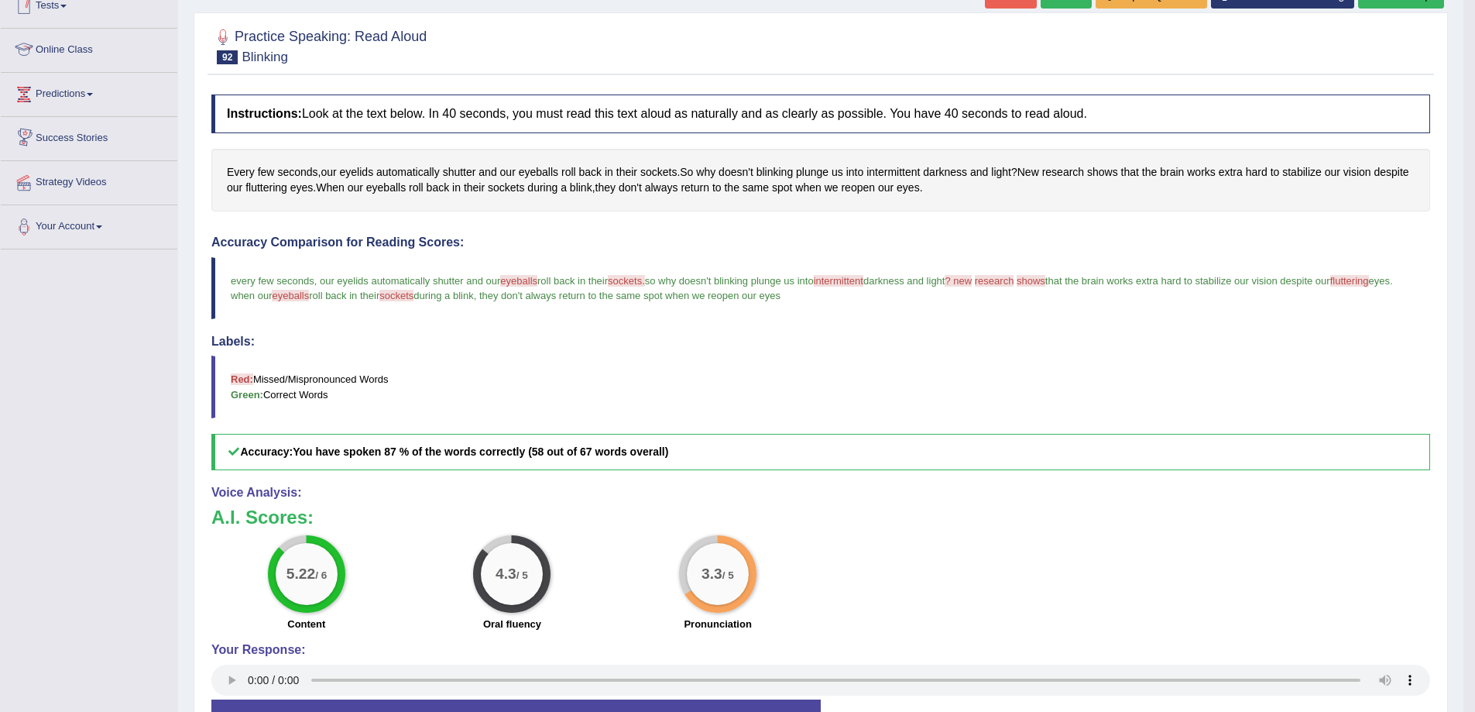
click at [67, 50] on link "Online Class" at bounding box center [89, 48] width 177 height 39
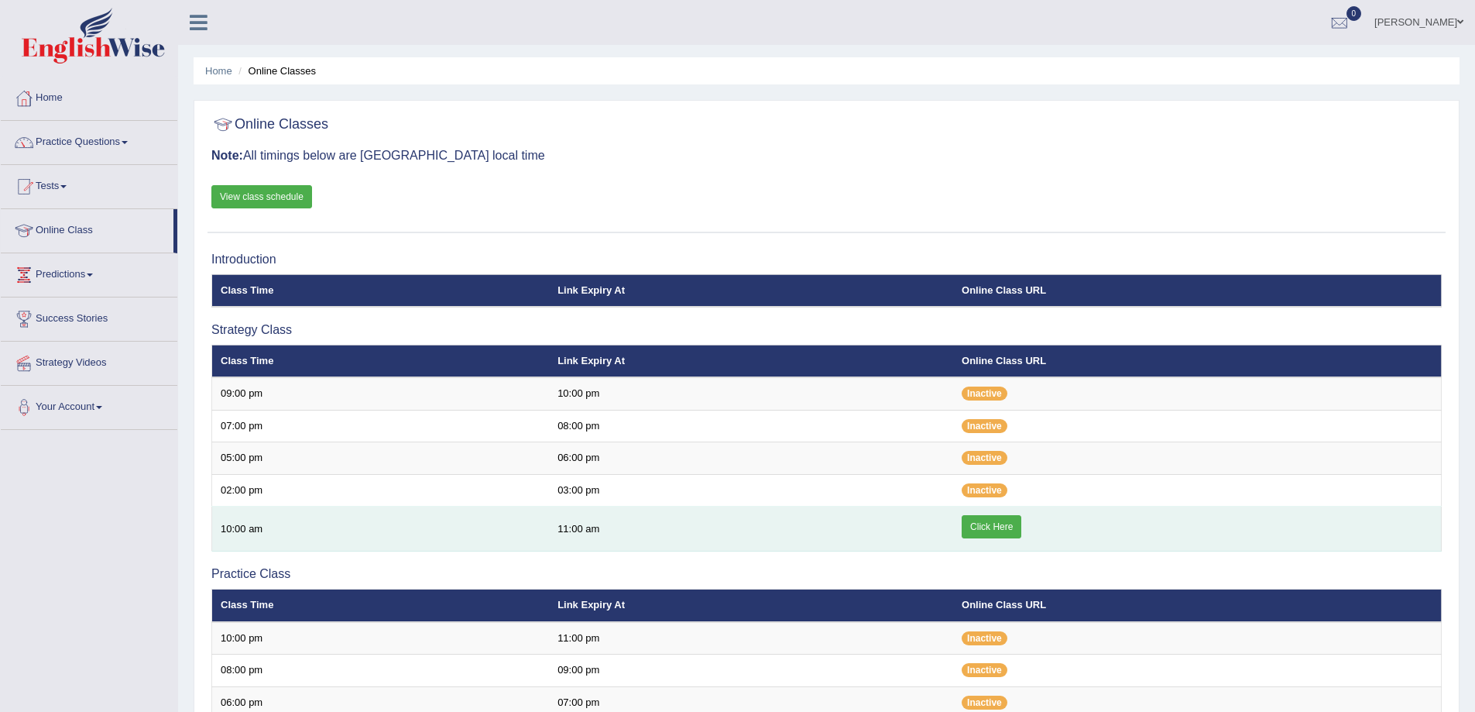
click at [1010, 525] on link "Click Here" at bounding box center [992, 526] width 60 height 23
click at [994, 531] on link "Click Here" at bounding box center [992, 526] width 60 height 23
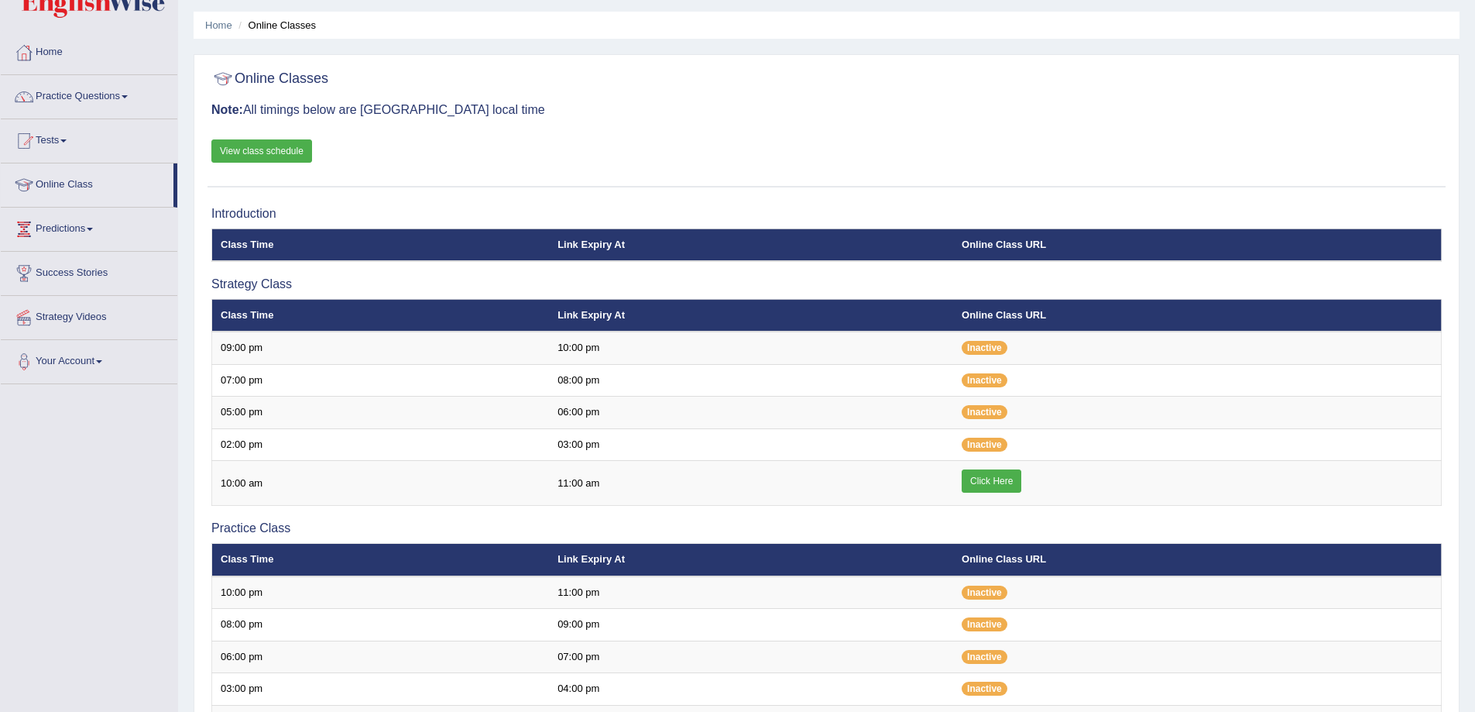
scroll to position [52, 0]
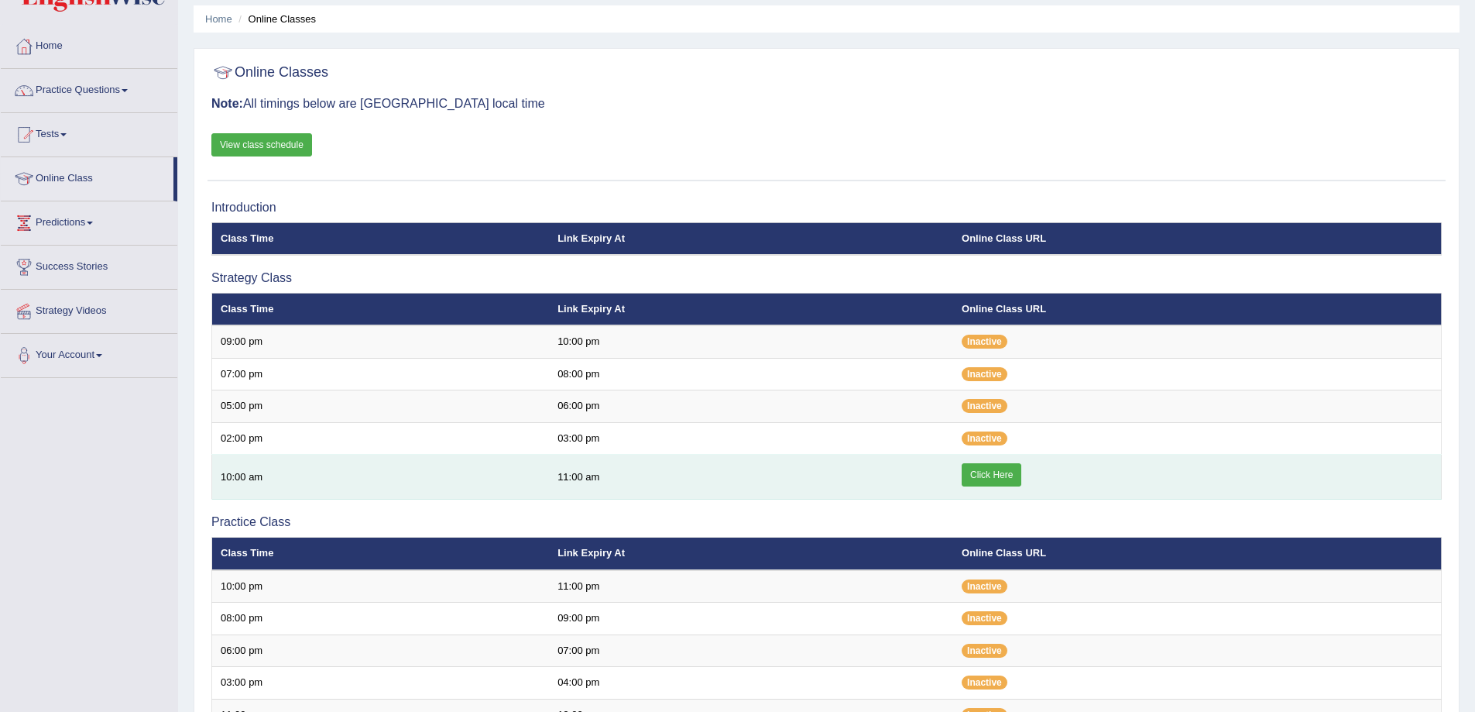
click at [980, 476] on link "Click Here" at bounding box center [992, 474] width 60 height 23
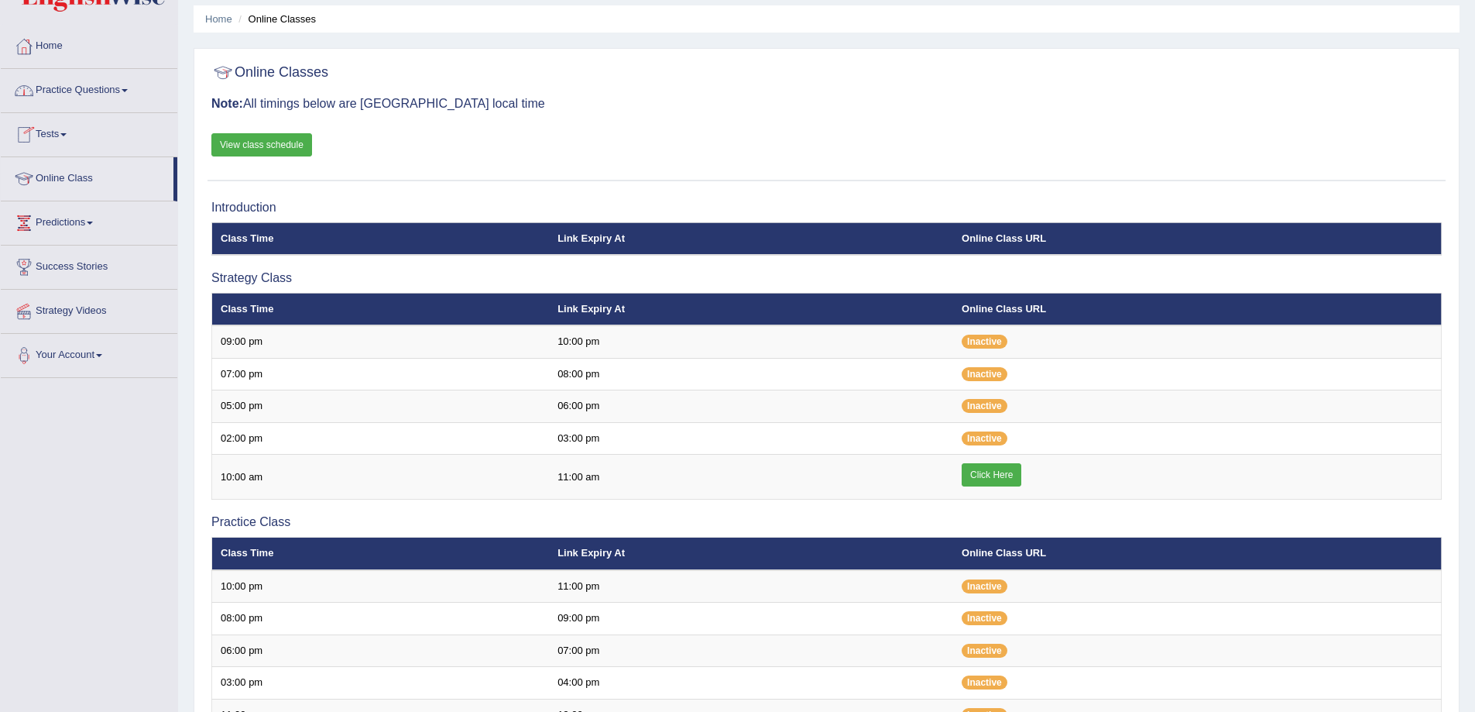
click at [70, 52] on link "Home" at bounding box center [89, 44] width 177 height 39
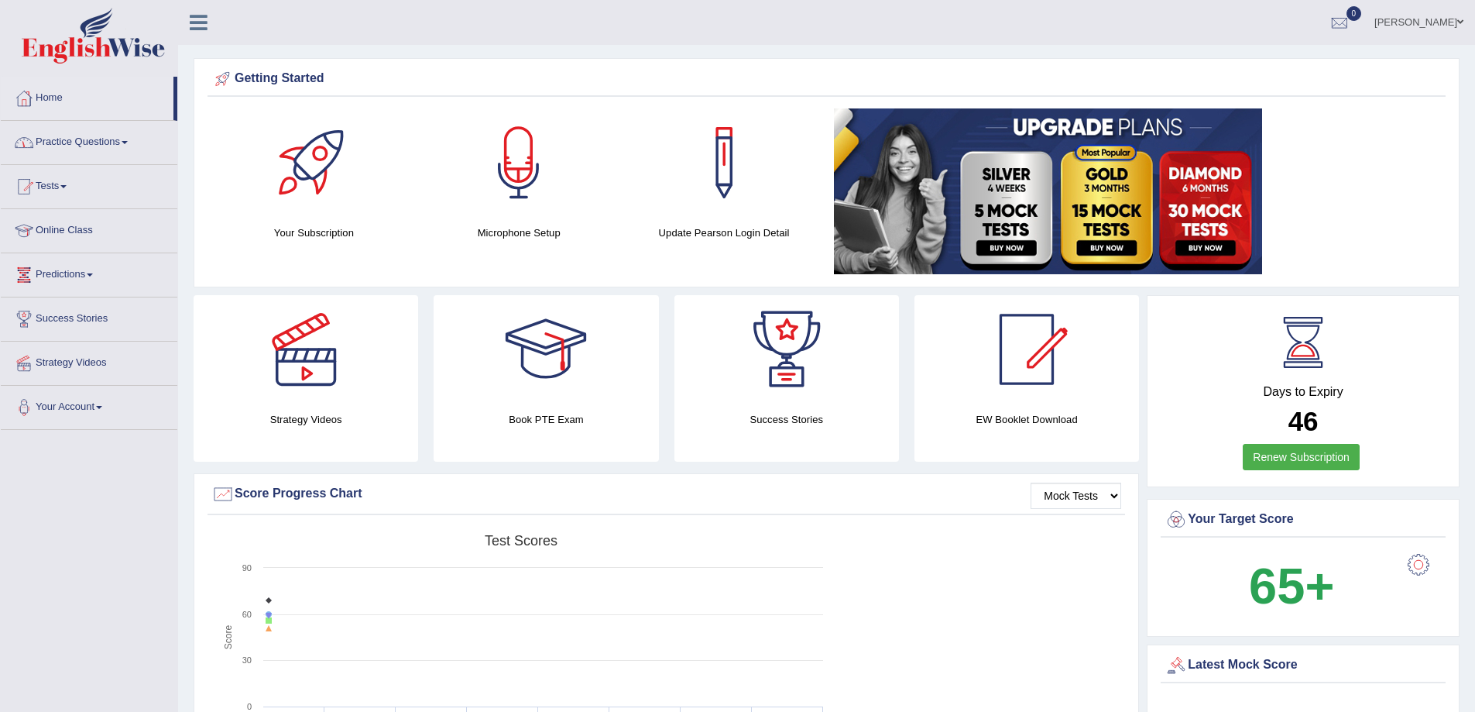
click at [68, 142] on link "Practice Questions" at bounding box center [89, 140] width 177 height 39
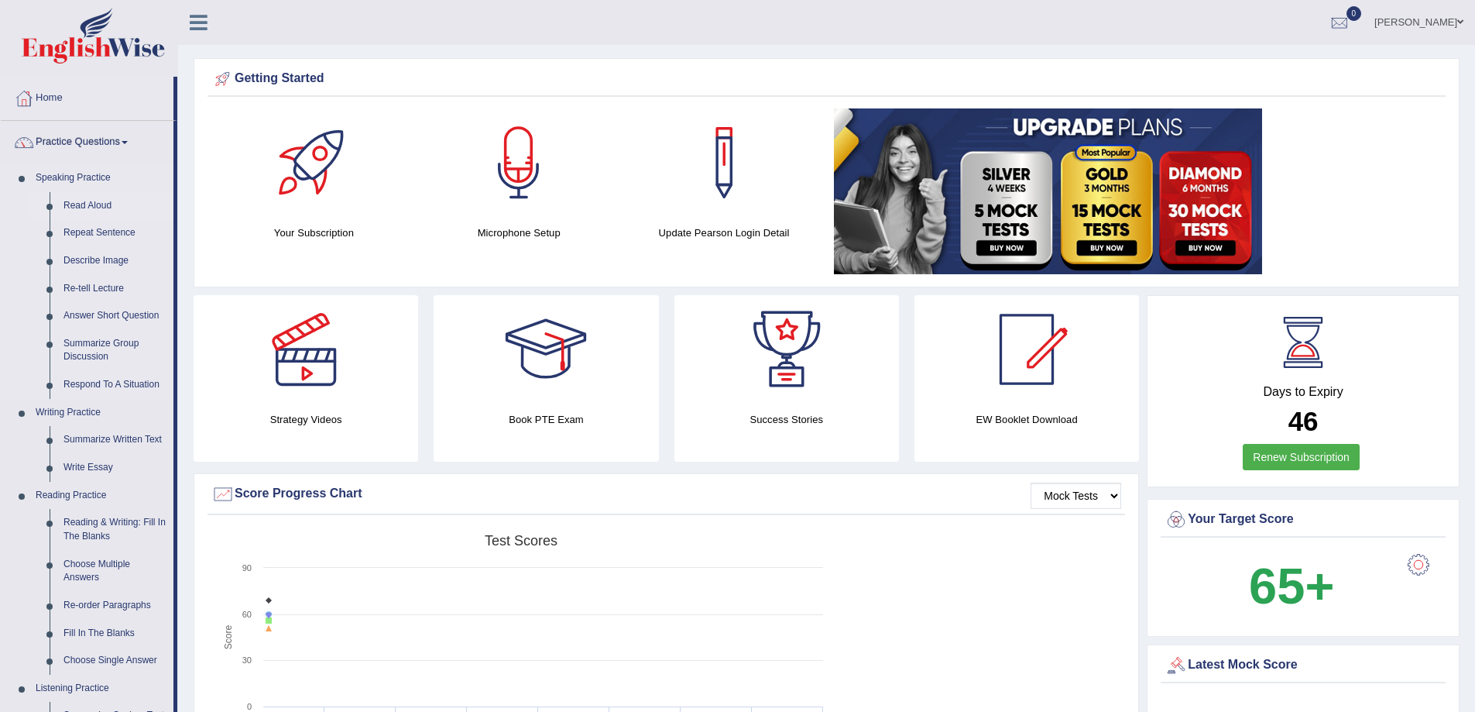
click at [111, 213] on link "Read Aloud" at bounding box center [115, 206] width 117 height 28
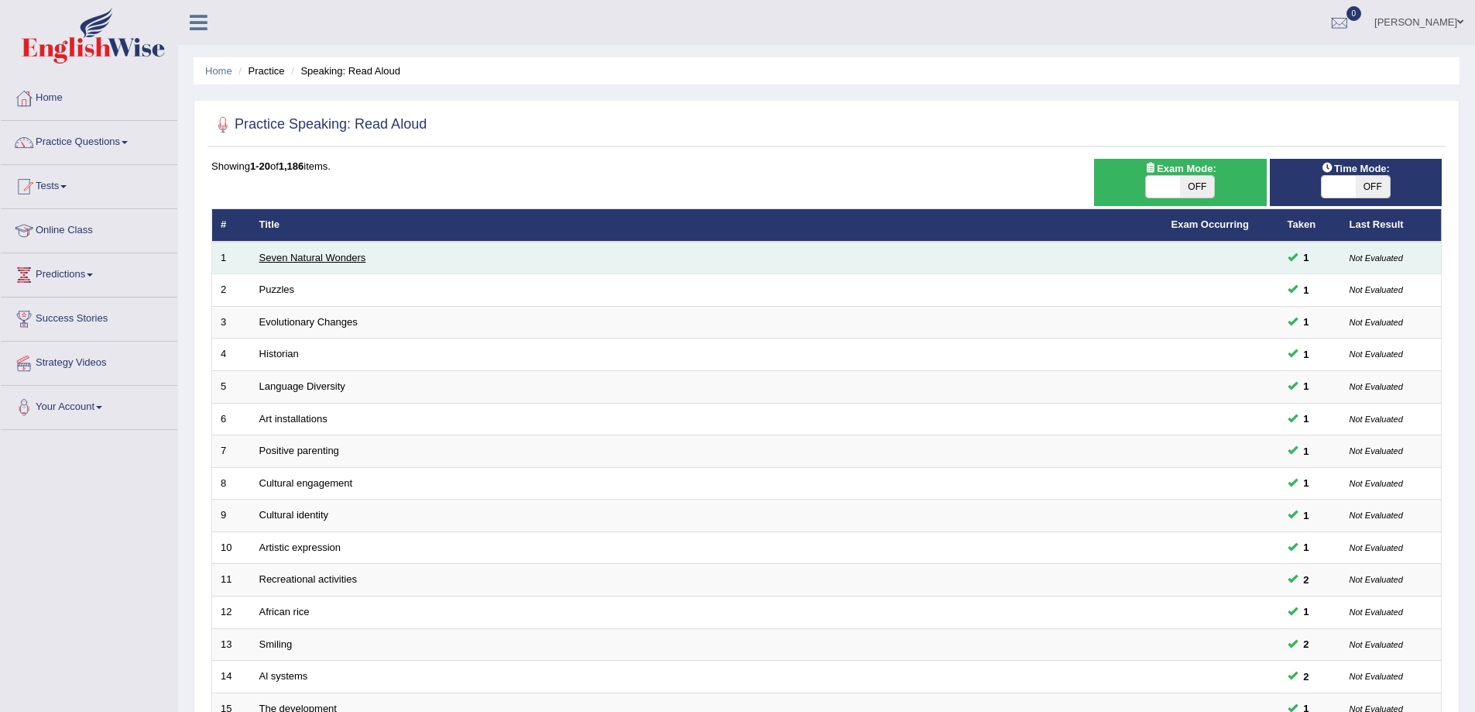
click at [286, 259] on link "Seven Natural Wonders" at bounding box center [312, 258] width 107 height 12
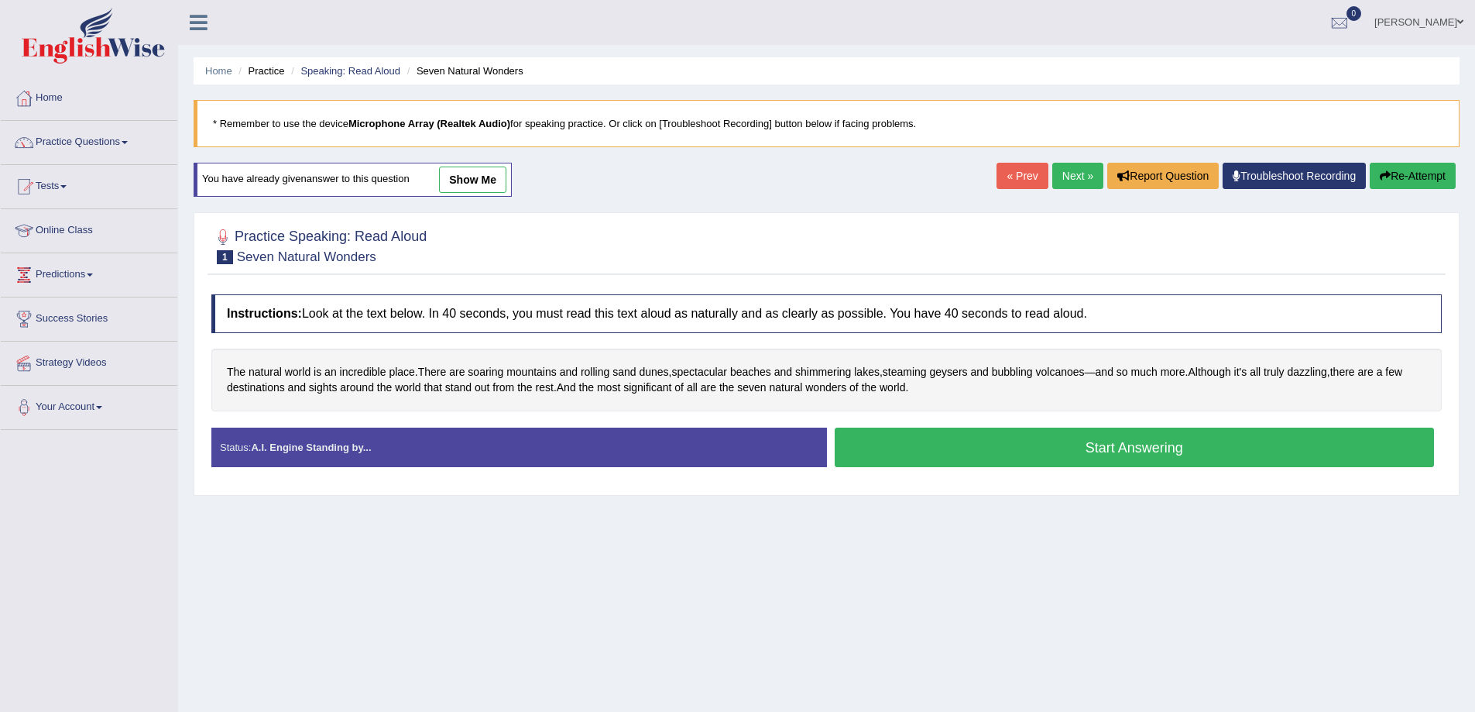
click at [1127, 458] on button "Start Answering" at bounding box center [1135, 446] width 600 height 39
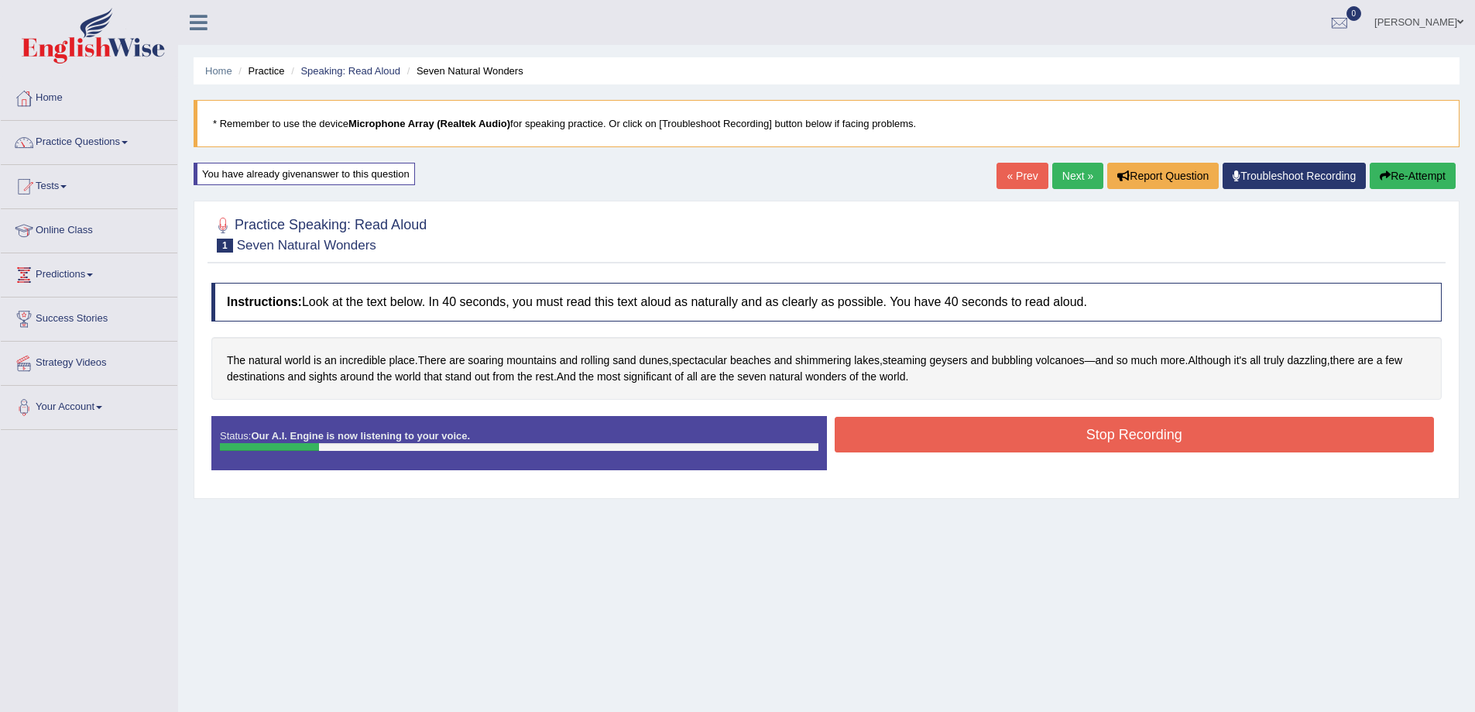
click at [1163, 434] on button "Stop Recording" at bounding box center [1135, 435] width 600 height 36
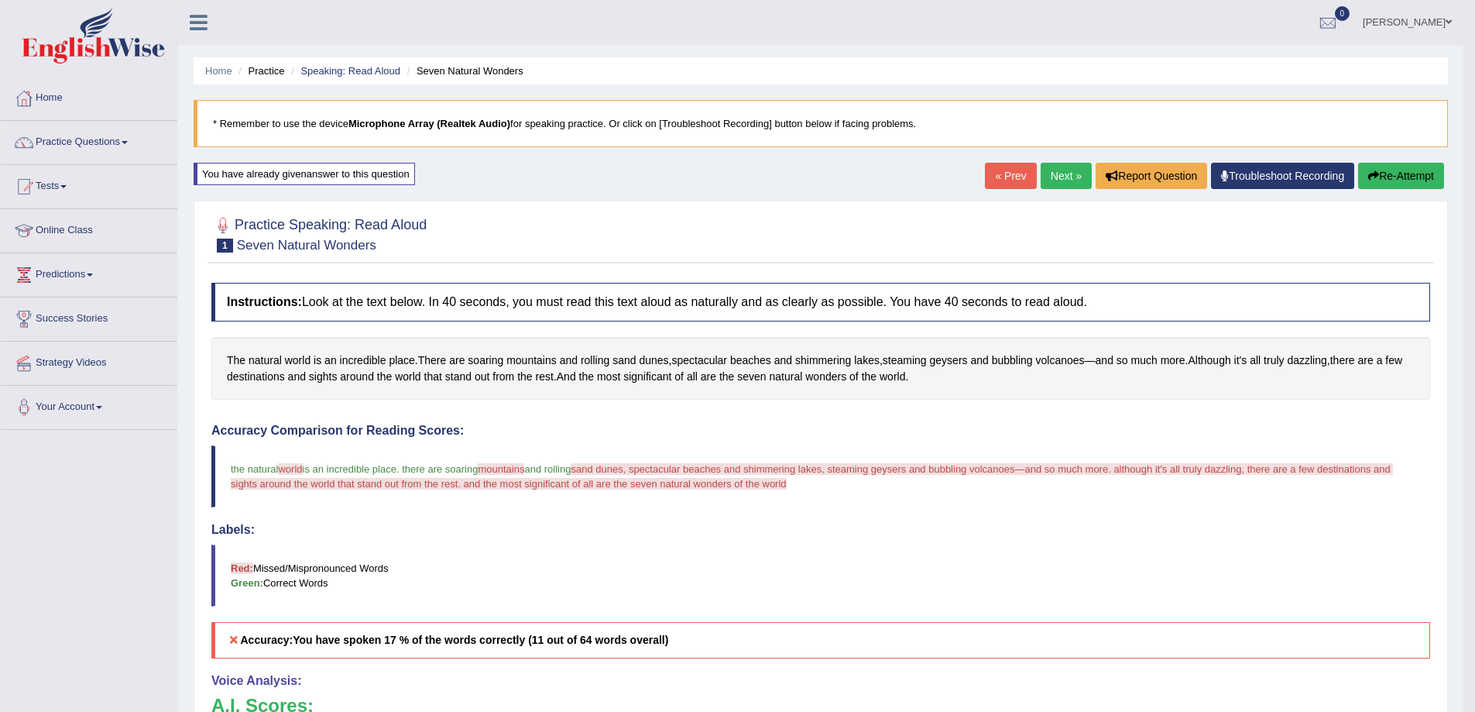
click at [1450, 21] on span at bounding box center [1449, 22] width 6 height 10
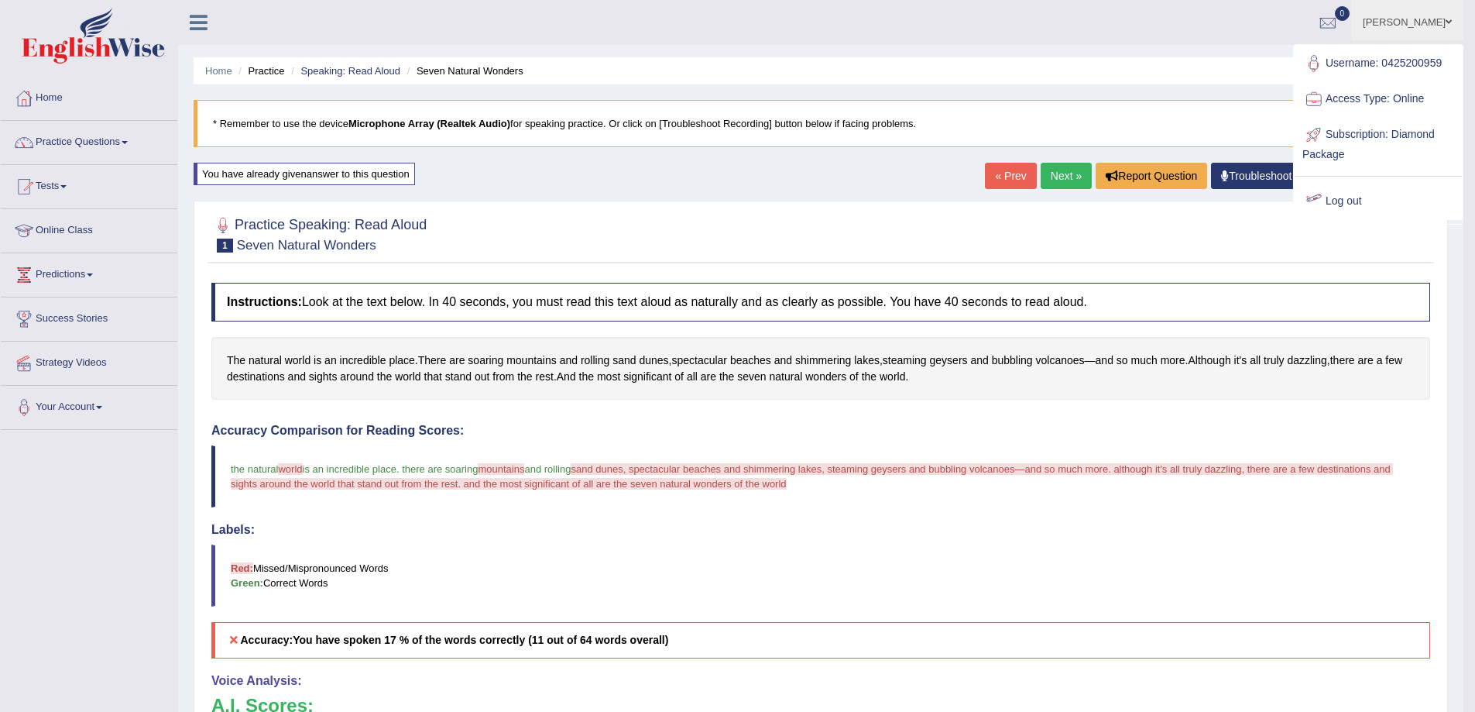
click at [1345, 195] on link "Log out" at bounding box center [1378, 202] width 167 height 36
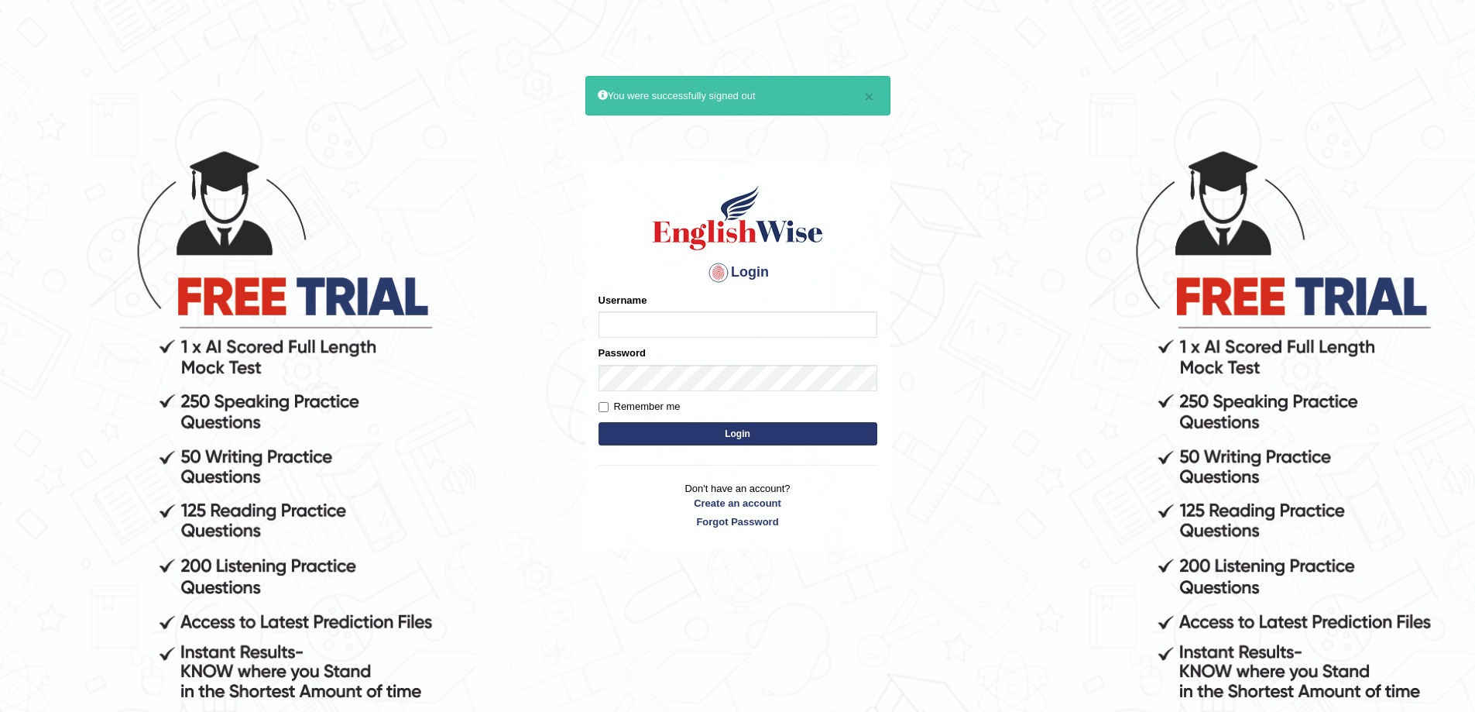
click at [671, 329] on input "Username" at bounding box center [738, 324] width 279 height 26
type input "0425200959"
click at [795, 434] on button "Login" at bounding box center [738, 433] width 279 height 23
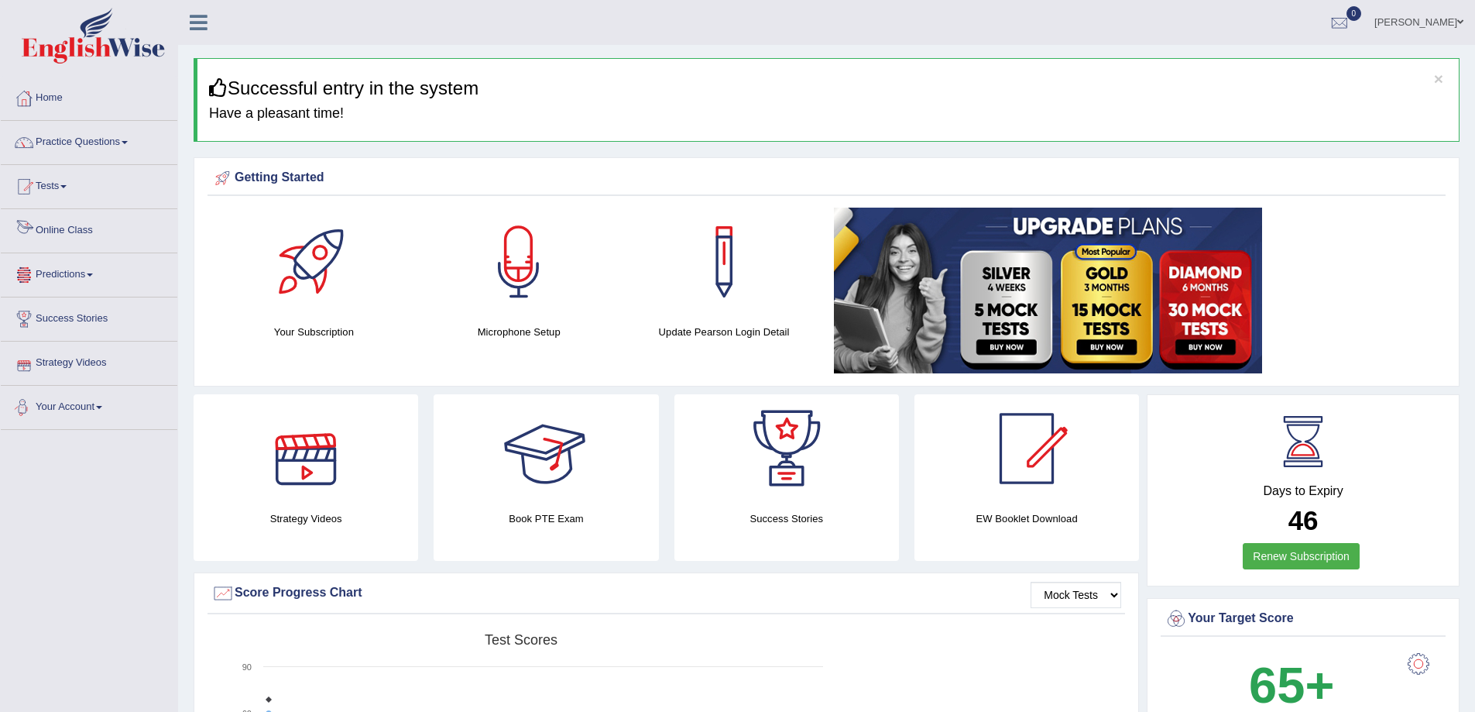
click at [77, 217] on link "Online Class" at bounding box center [89, 228] width 177 height 39
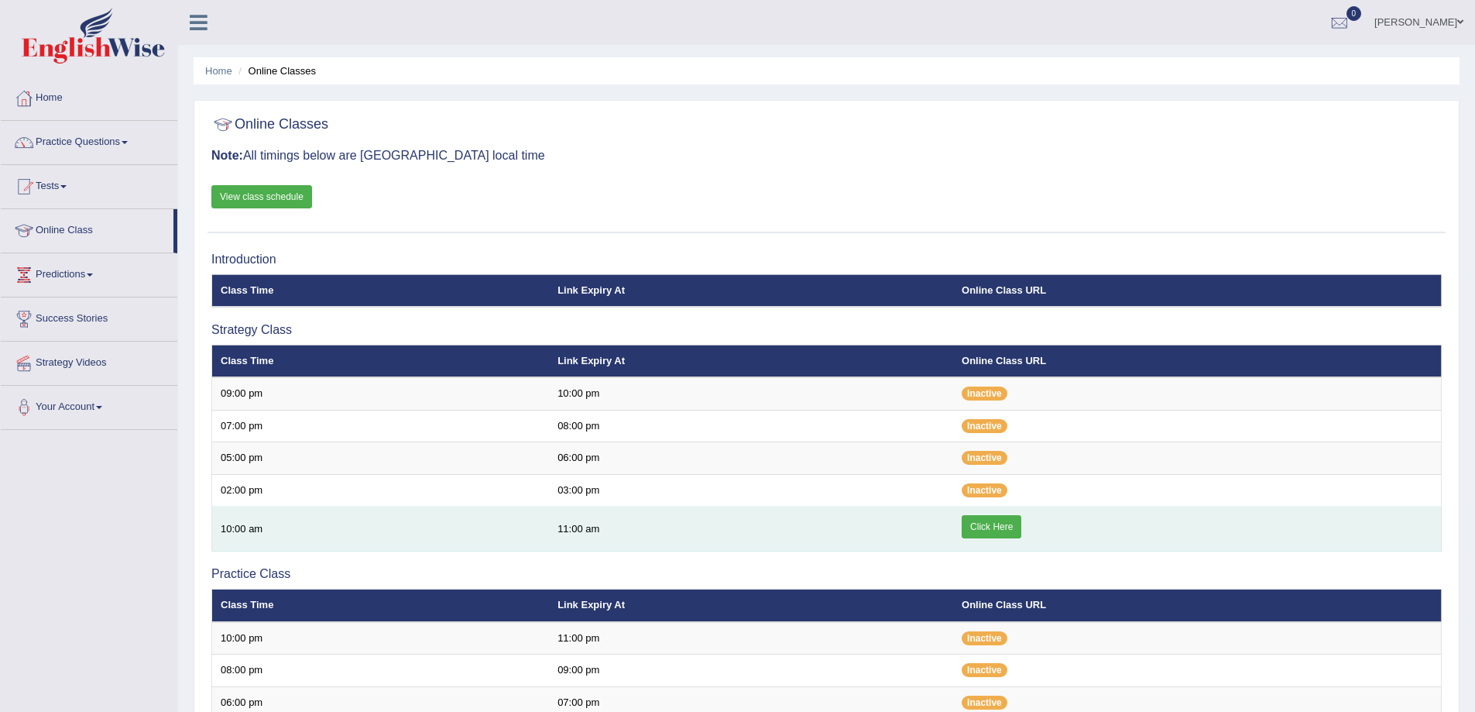
click at [985, 533] on link "Click Here" at bounding box center [992, 526] width 60 height 23
click at [977, 532] on link "Click Here" at bounding box center [992, 526] width 60 height 23
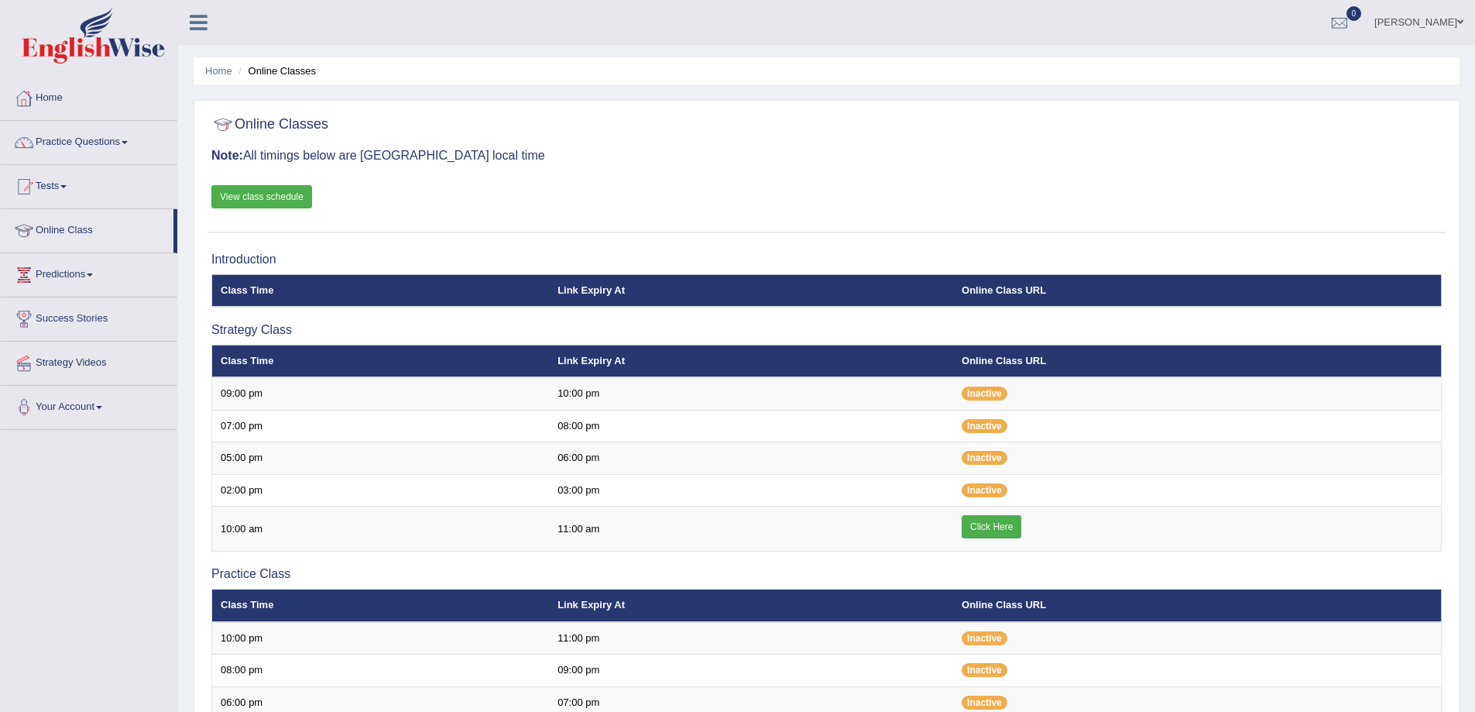
click at [50, 97] on link "Home" at bounding box center [89, 96] width 177 height 39
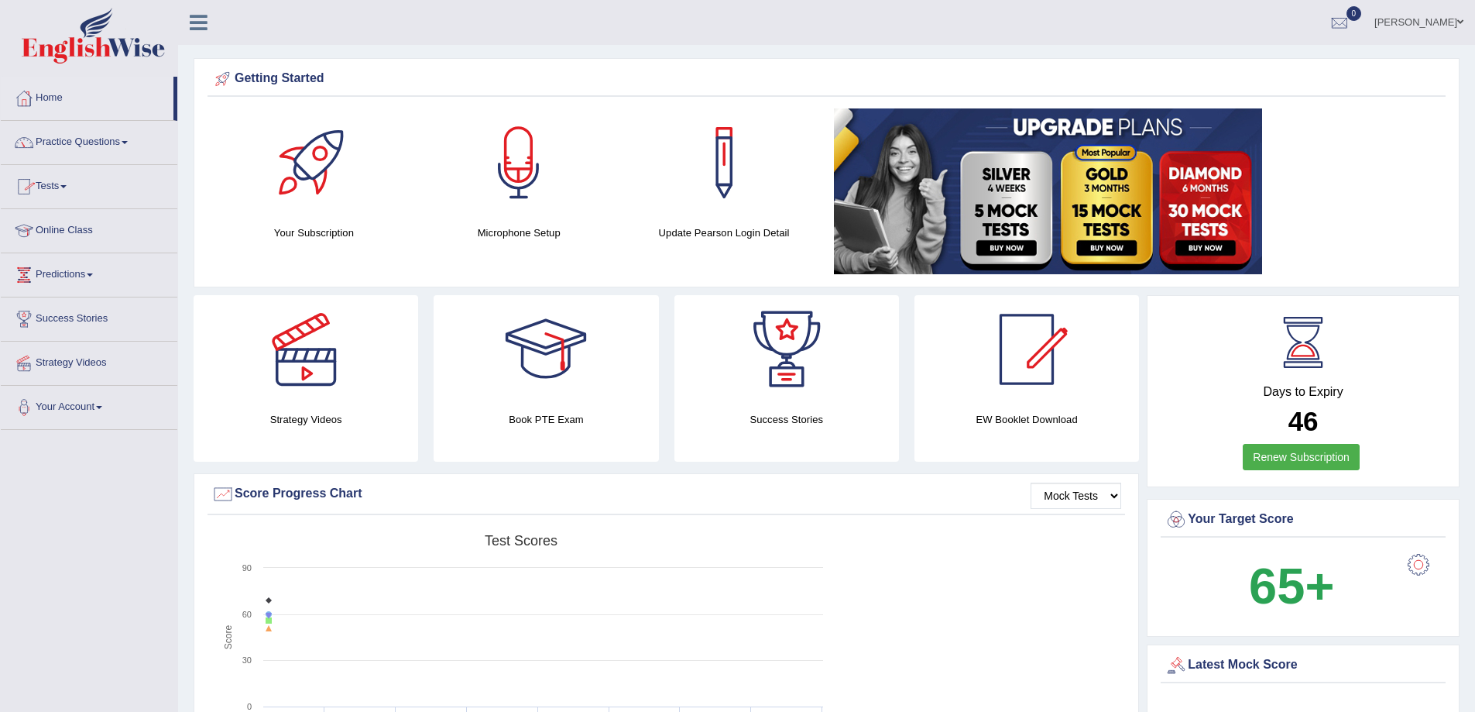
click at [109, 142] on link "Practice Questions" at bounding box center [89, 140] width 177 height 39
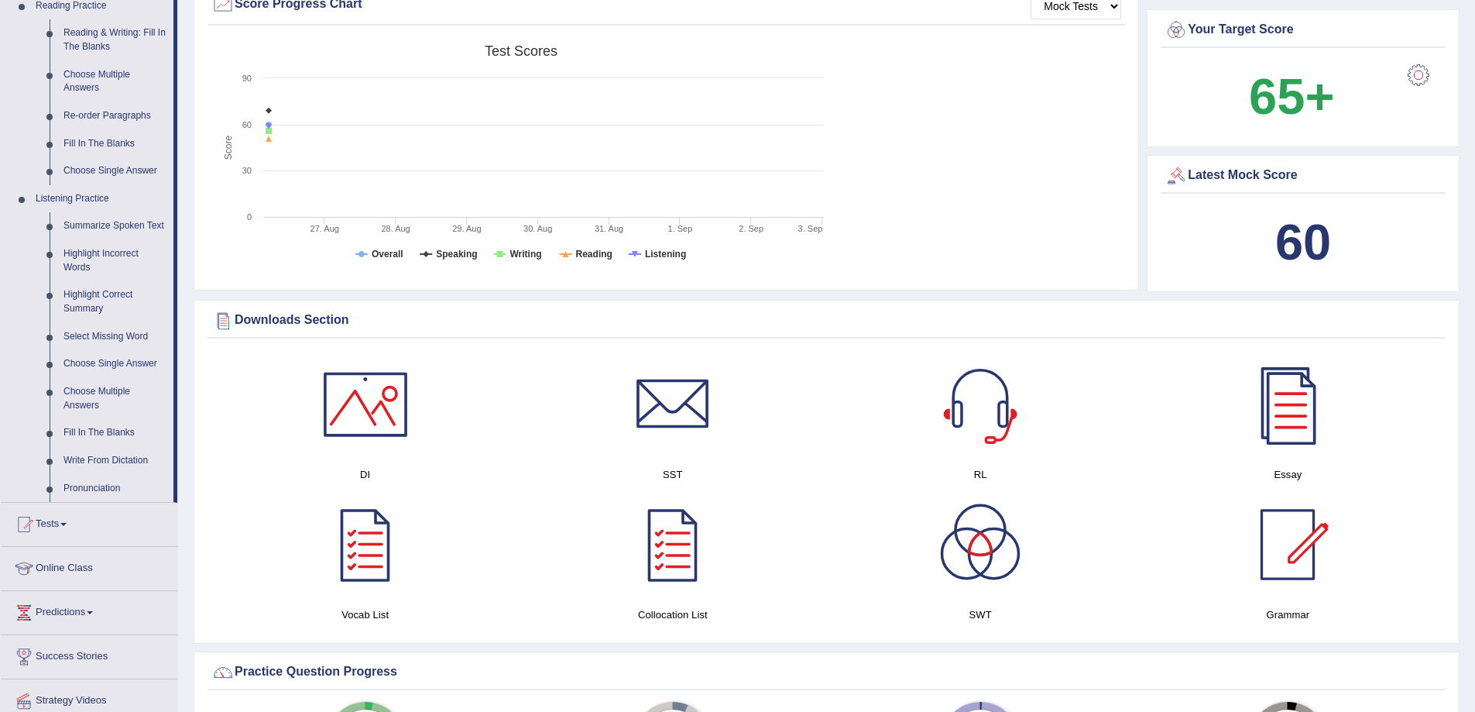
scroll to position [490, 0]
click at [55, 523] on link "Tests" at bounding box center [89, 521] width 177 height 39
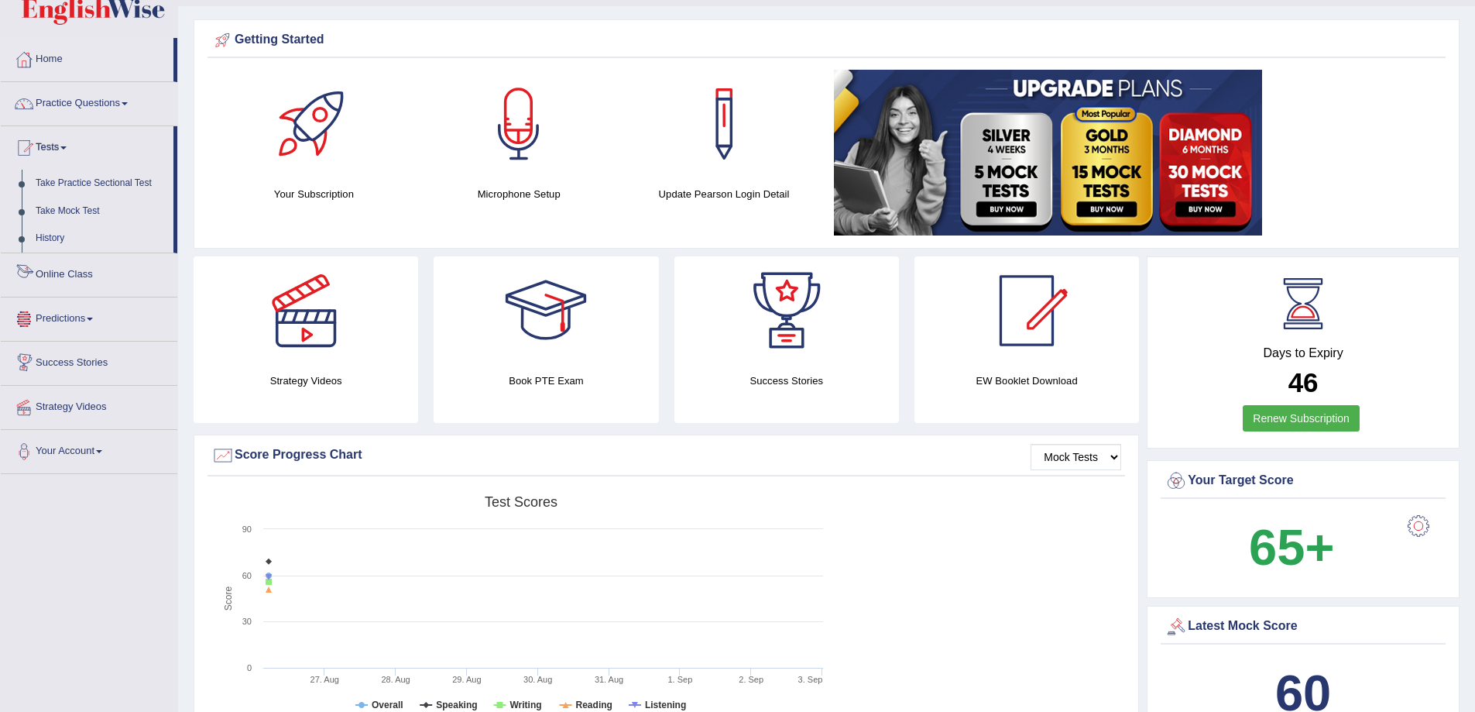
scroll to position [28, 0]
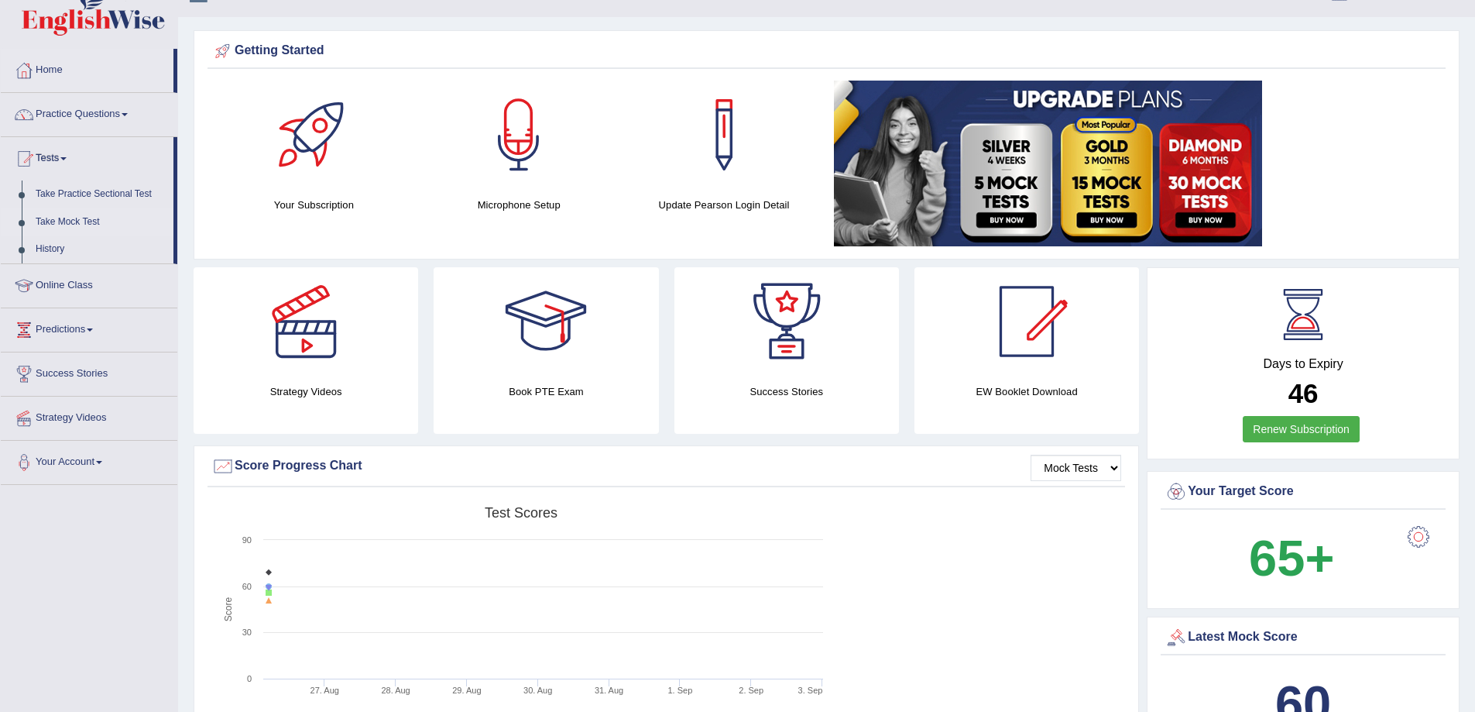
click at [78, 220] on link "Take Mock Test" at bounding box center [101, 222] width 145 height 28
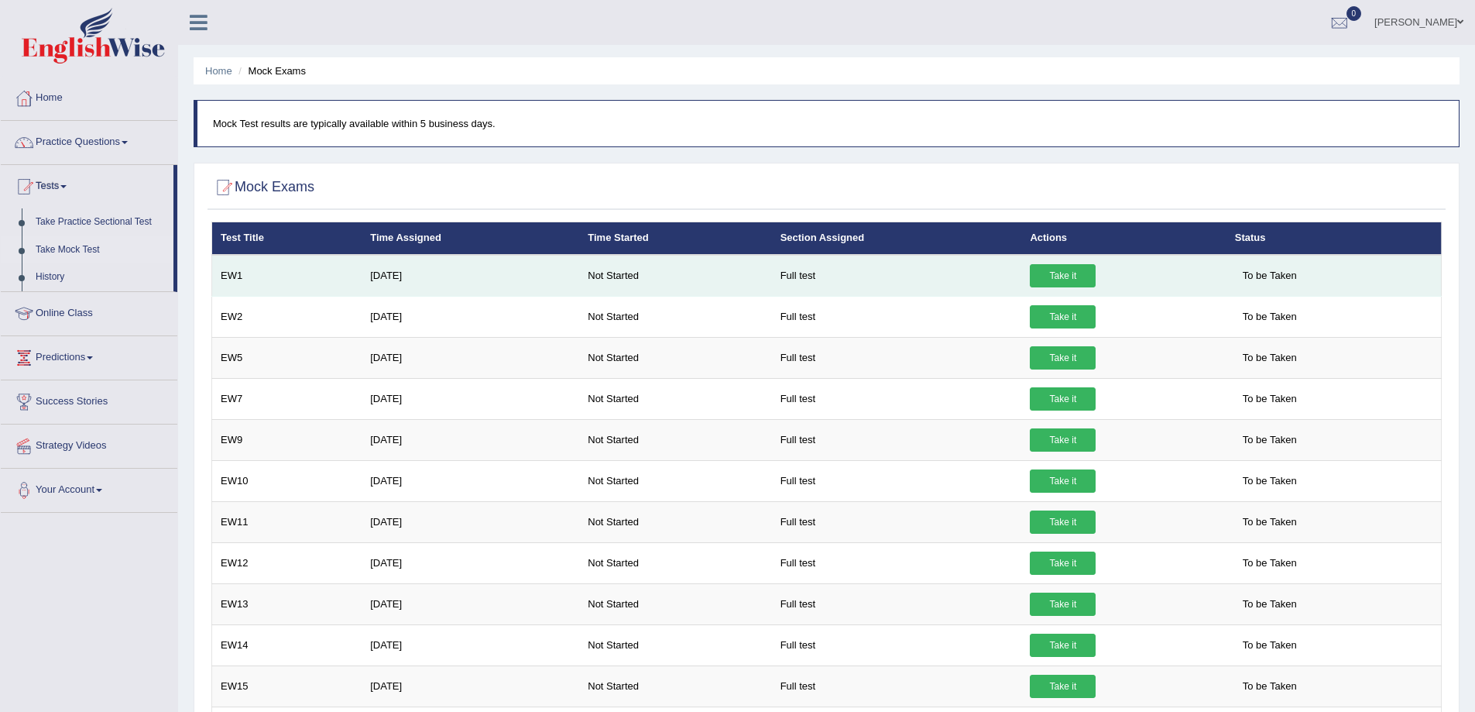
click at [1066, 273] on link "Take it" at bounding box center [1063, 275] width 66 height 23
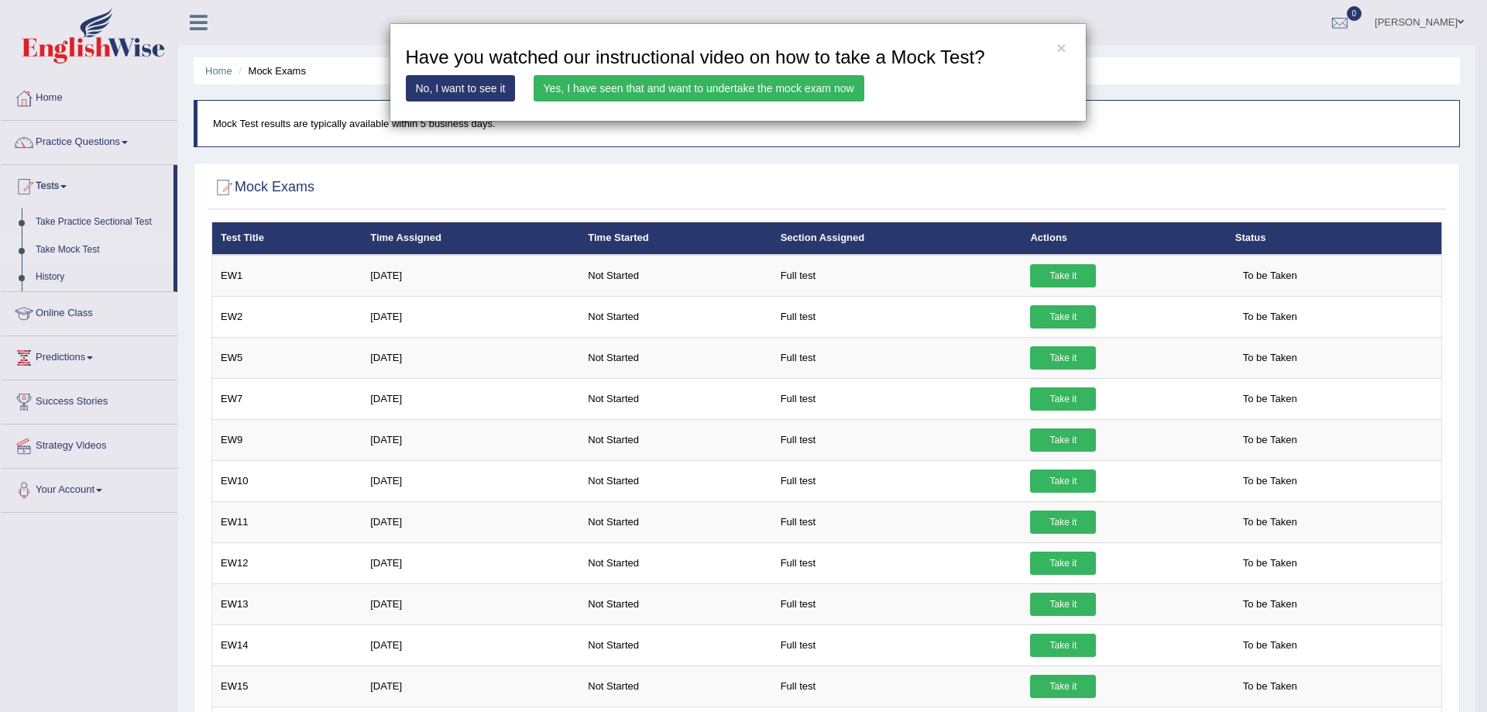
click at [718, 90] on link "Yes, I have seen that and want to undertake the mock exam now" at bounding box center [699, 88] width 331 height 26
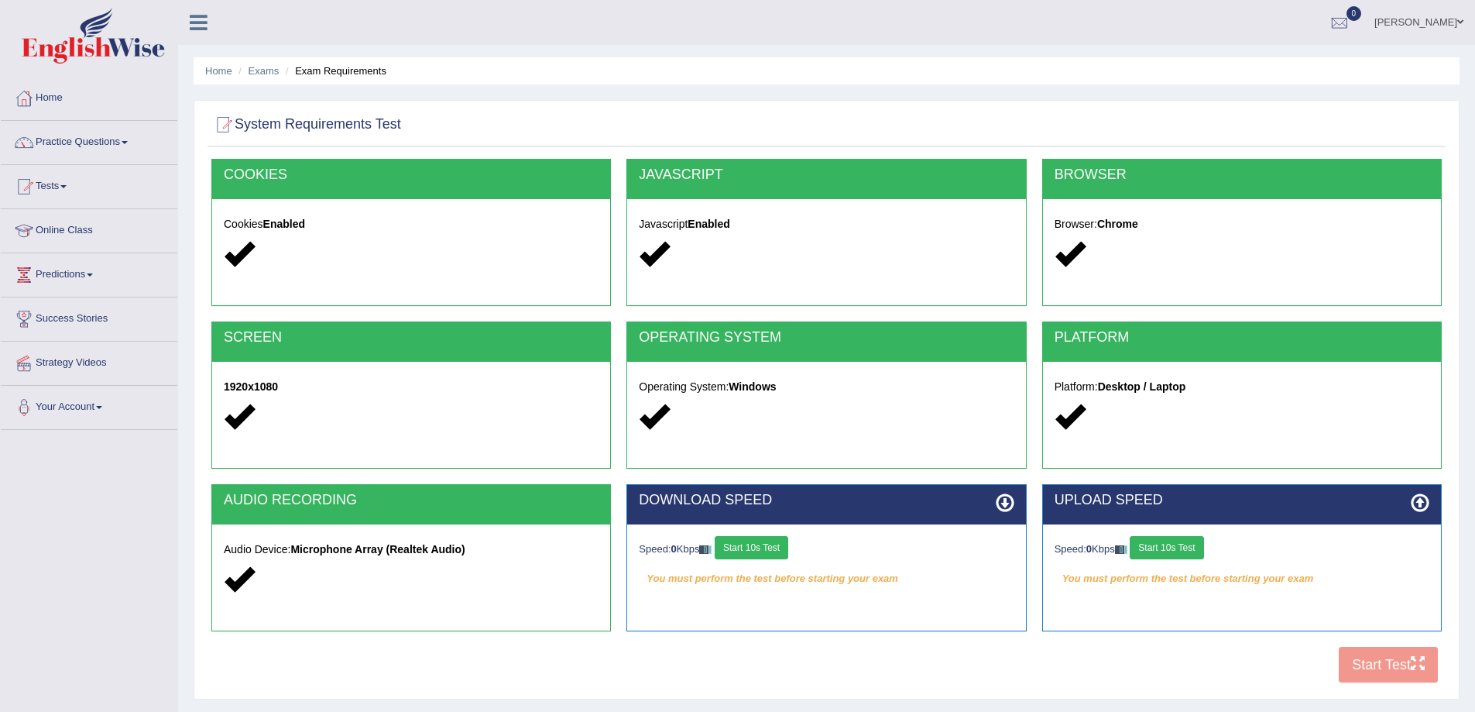
click at [1383, 661] on div "COOKIES Cookies Enabled JAVASCRIPT Javascript Enabled BROWSER Browser: Chrome S…" at bounding box center [827, 425] width 1238 height 532
click at [1377, 671] on div "COOKIES Cookies Enabled JAVASCRIPT Javascript Enabled BROWSER Browser: Chrome S…" at bounding box center [827, 425] width 1238 height 532
click at [1097, 575] on em "You must perform the test before starting your exam" at bounding box center [1242, 578] width 375 height 23
click at [1402, 659] on div "COOKIES Cookies Enabled JAVASCRIPT Javascript Enabled BROWSER Browser: Chrome S…" at bounding box center [827, 425] width 1238 height 532
click at [1361, 658] on div "COOKIES Cookies Enabled JAVASCRIPT Javascript Enabled BROWSER Browser: Chrome S…" at bounding box center [827, 425] width 1238 height 532
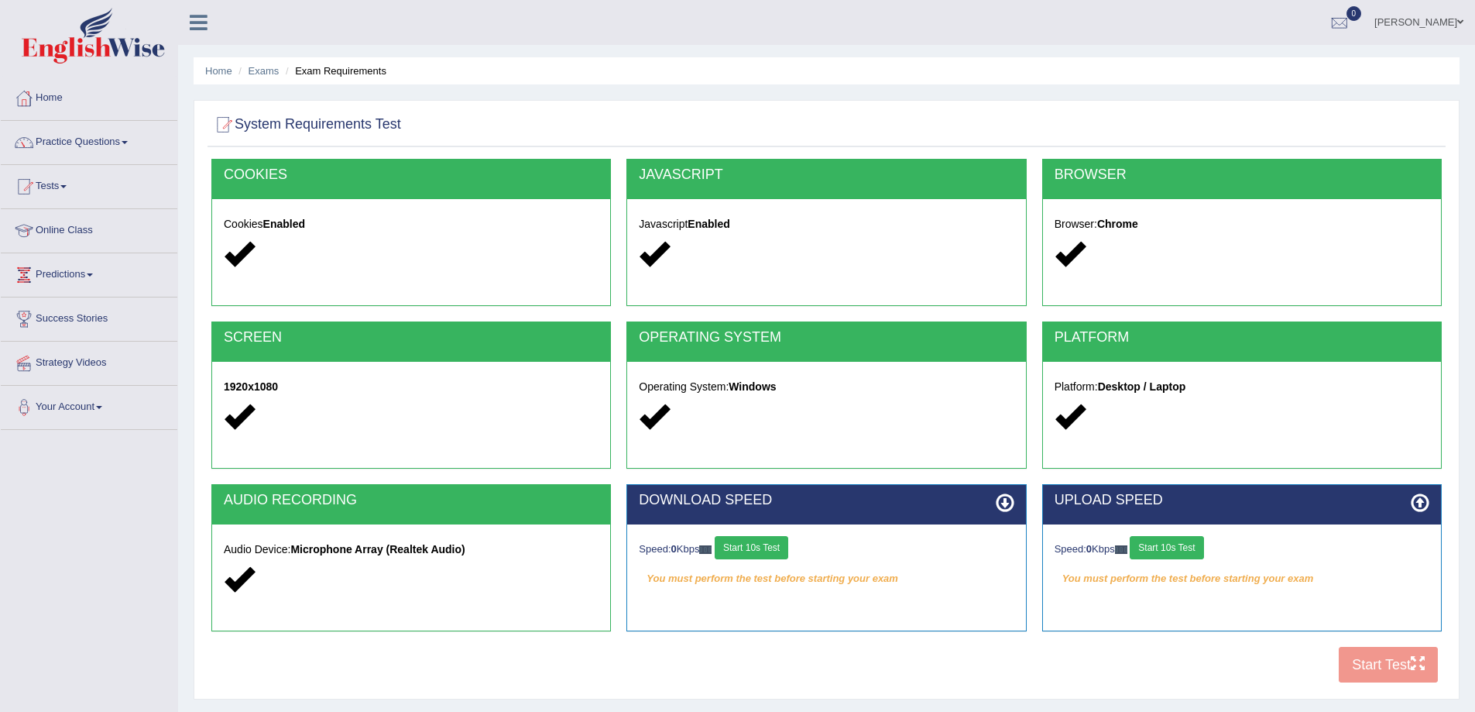
click at [1158, 551] on button "Start 10s Test" at bounding box center [1167, 547] width 74 height 23
click at [749, 548] on button "Start 10s Test" at bounding box center [752, 547] width 74 height 23
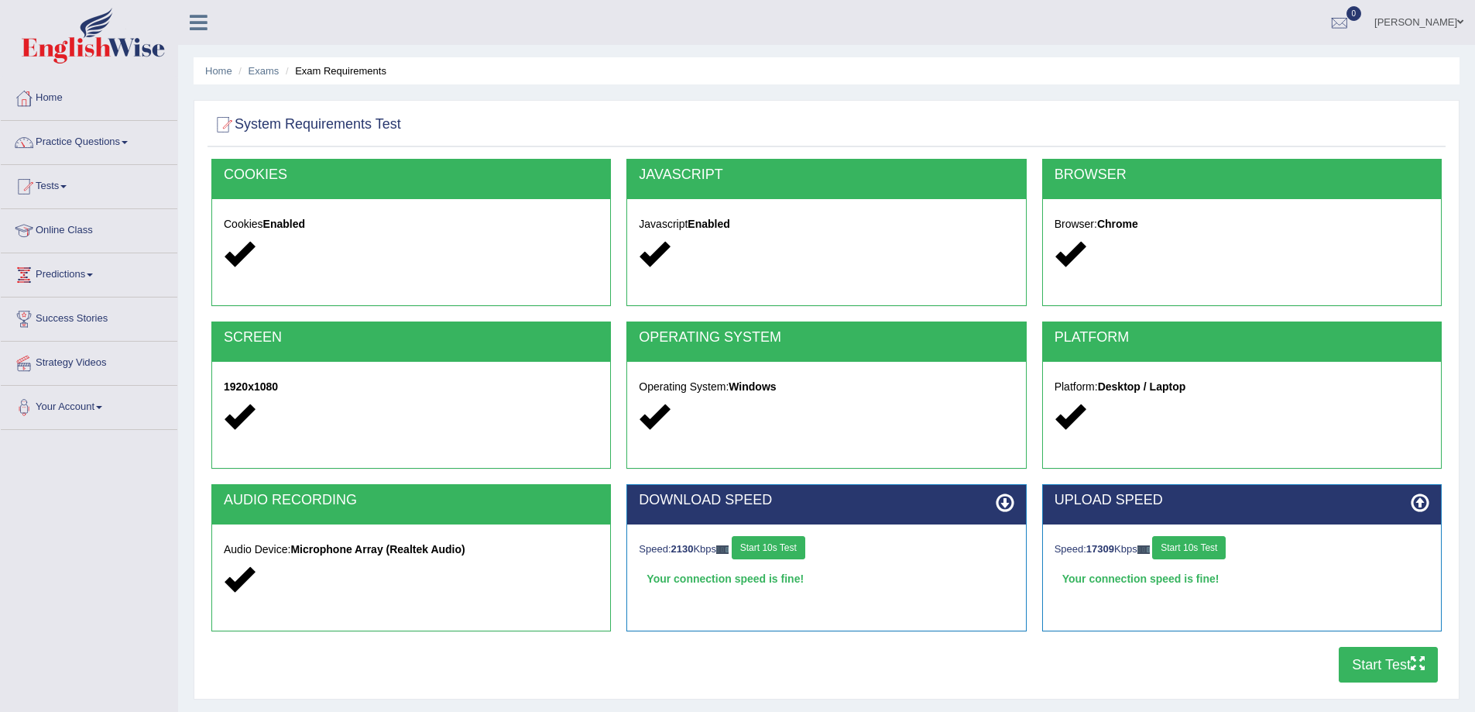
click at [1422, 658] on icon "button" at bounding box center [1418, 663] width 14 height 14
